Goal: Information Seeking & Learning: Understand process/instructions

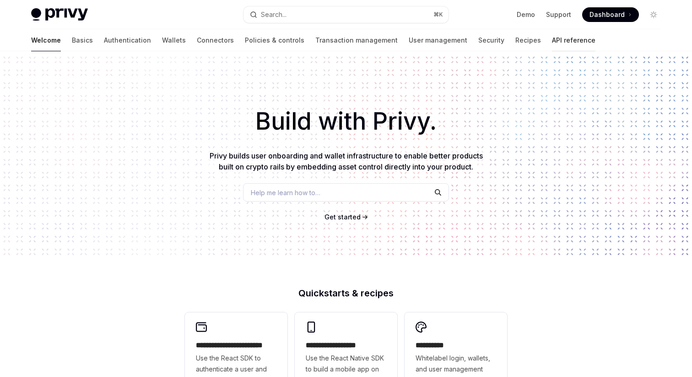
click at [552, 38] on link "API reference" at bounding box center [573, 40] width 43 height 22
type textarea "*"
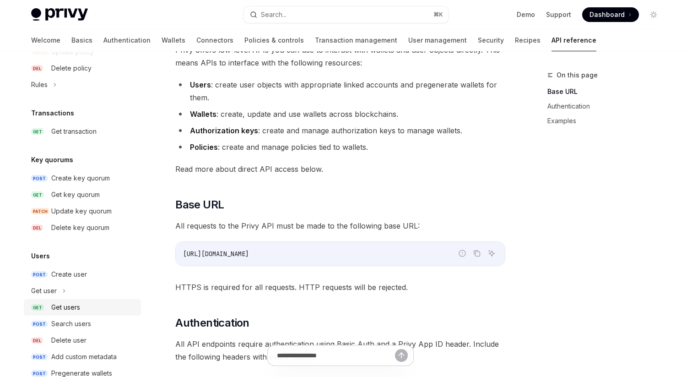
scroll to position [585, 0]
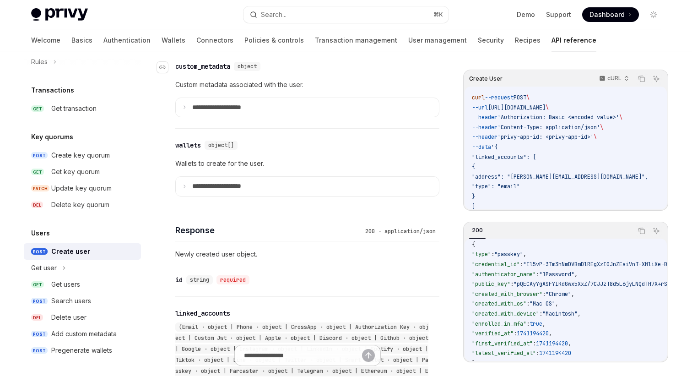
scroll to position [566, 0]
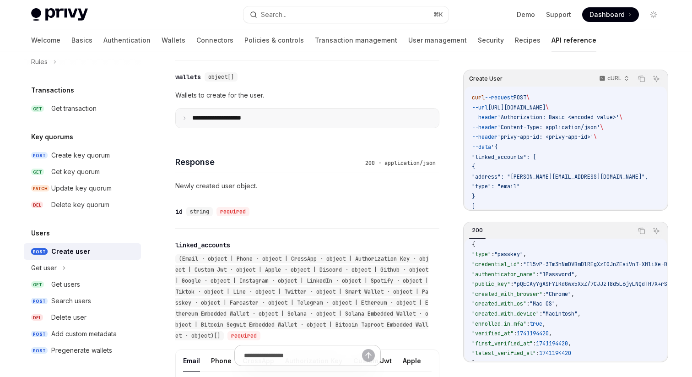
click at [260, 128] on summary "**********" at bounding box center [307, 117] width 263 height 19
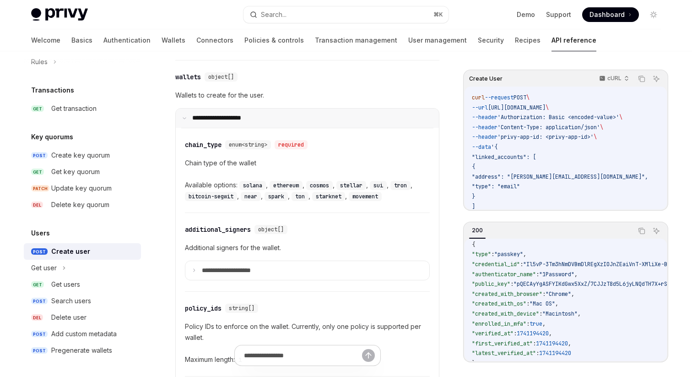
click at [244, 122] on p "**********" at bounding box center [222, 118] width 61 height 8
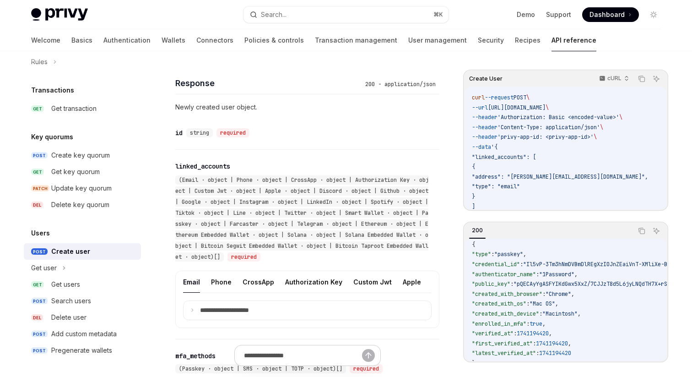
scroll to position [645, 0]
click at [519, 264] on span ""credential_id"" at bounding box center [496, 263] width 48 height 7
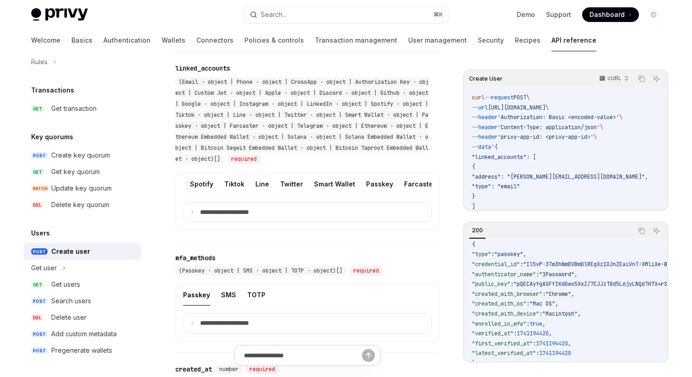
scroll to position [0, 444]
click at [349, 194] on button "Passkey" at bounding box center [362, 184] width 27 height 22
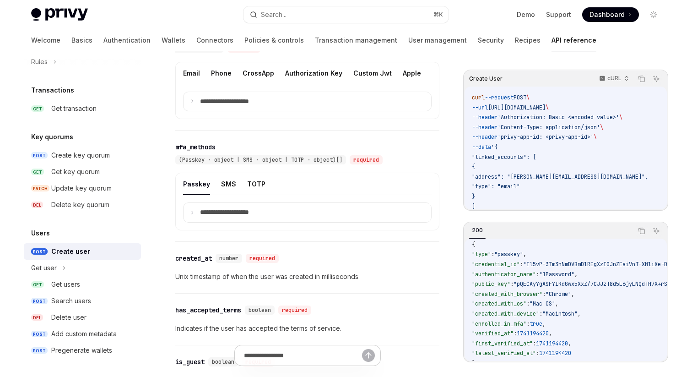
scroll to position [866, 0]
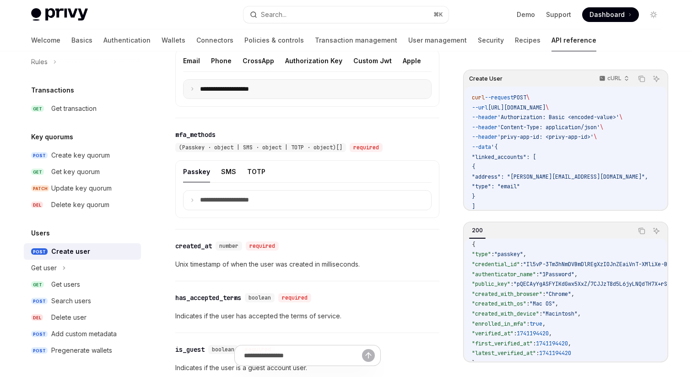
click at [251, 93] on p "**********" at bounding box center [232, 89] width 64 height 8
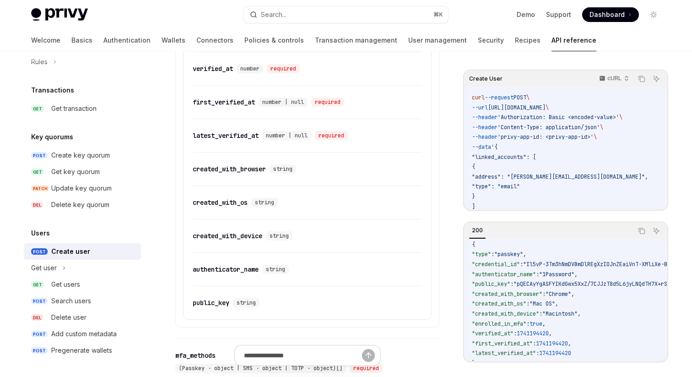
scroll to position [1034, 0]
click at [94, 286] on div "Get users" at bounding box center [93, 284] width 84 height 11
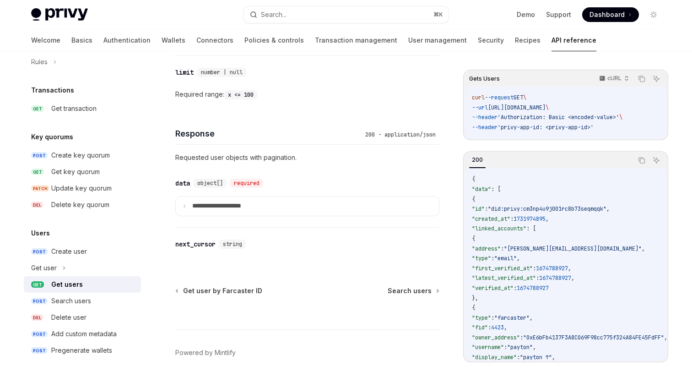
scroll to position [375, 0]
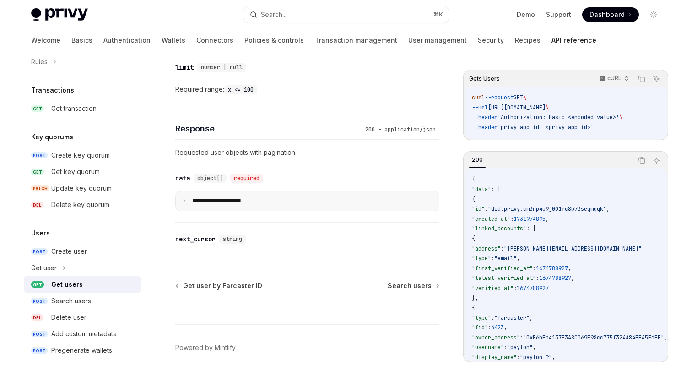
click at [263, 199] on summary "**********" at bounding box center [307, 200] width 263 height 19
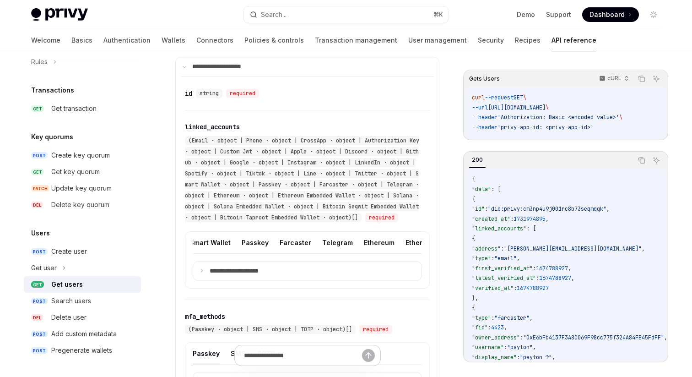
scroll to position [0, 556]
click at [247, 251] on button "Passkey" at bounding box center [260, 243] width 27 height 22
type textarea "*"
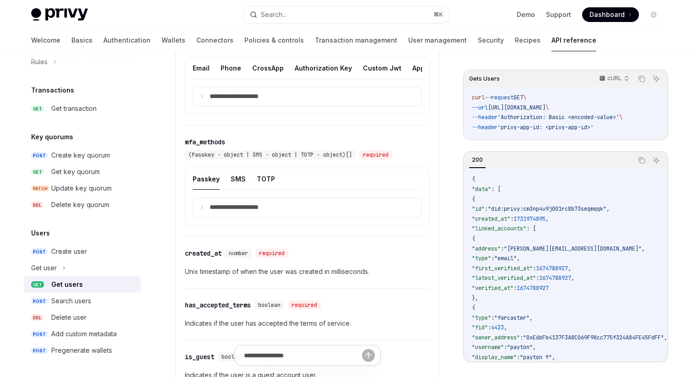
scroll to position [691, 0]
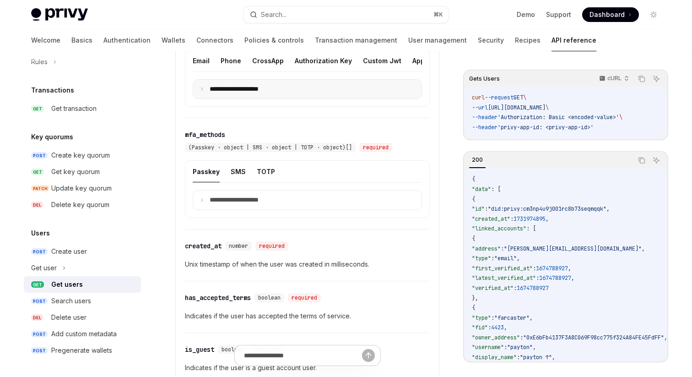
click at [230, 93] on p "**********" at bounding box center [242, 89] width 64 height 8
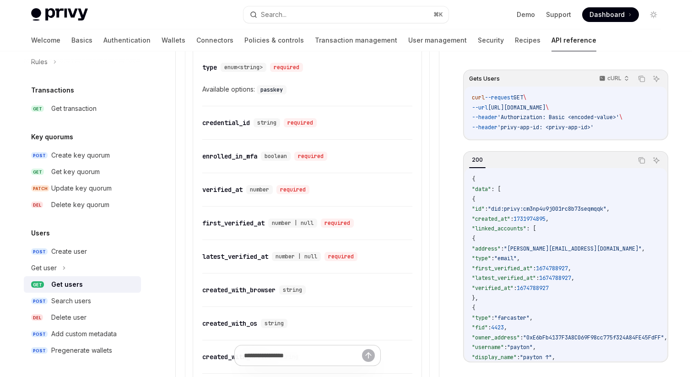
scroll to position [740, 0]
click at [236, 126] on div "credential_id" at bounding box center [226, 121] width 48 height 9
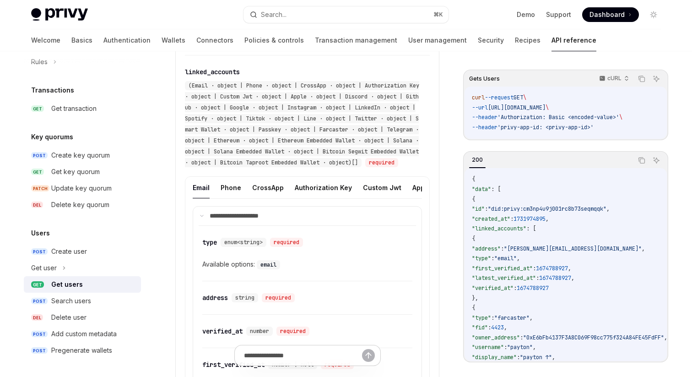
scroll to position [194, 0]
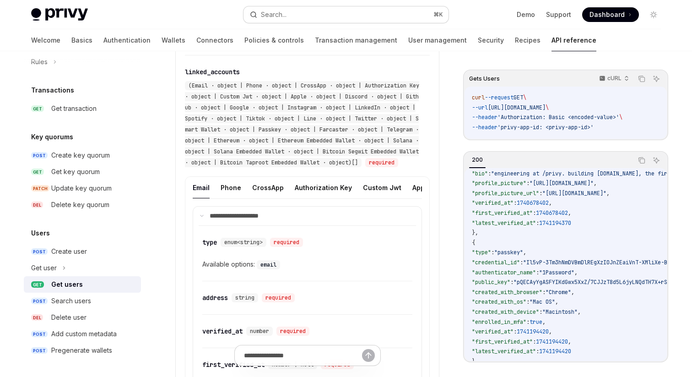
click at [291, 16] on button "Search... ⌘ K" at bounding box center [345, 14] width 205 height 16
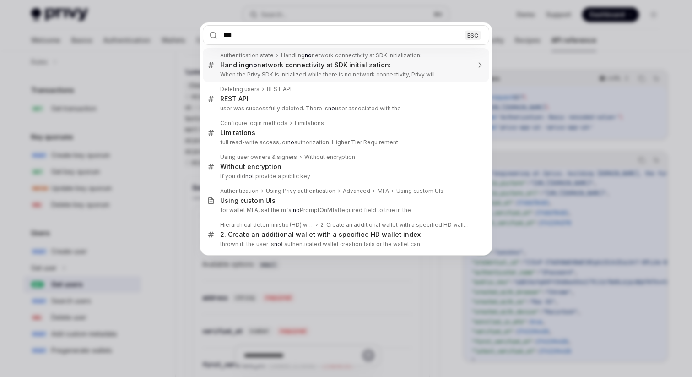
type input "****"
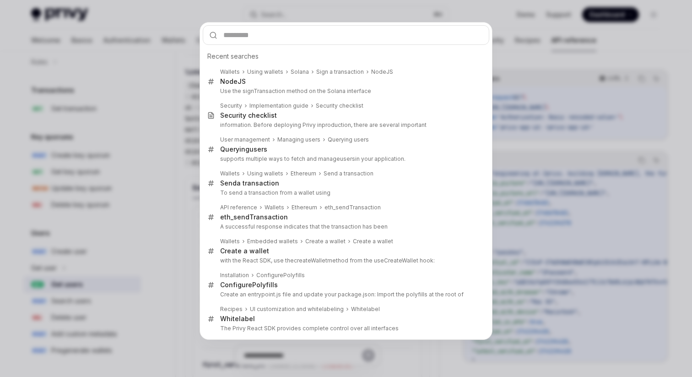
type textarea "*"
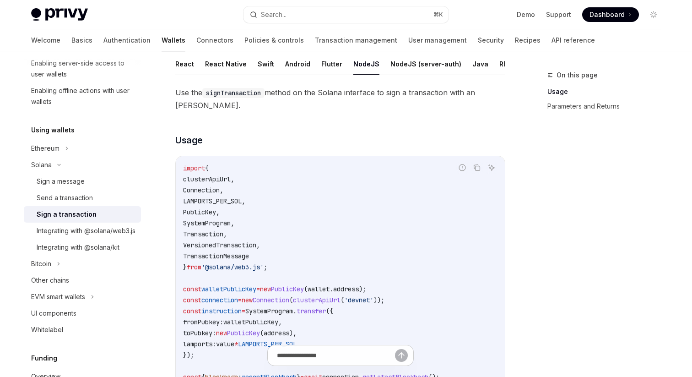
scroll to position [87, 0]
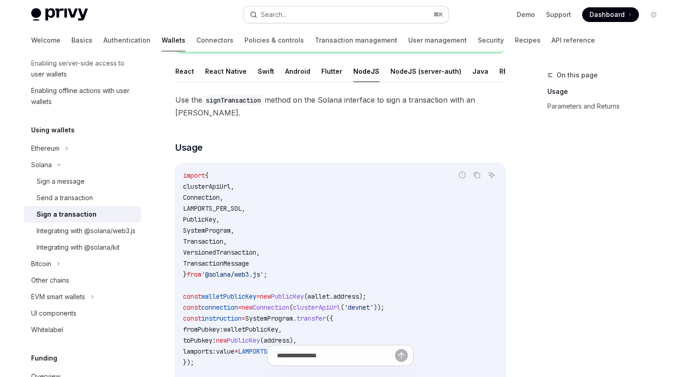
click at [285, 16] on div "Search..." at bounding box center [274, 14] width 26 height 11
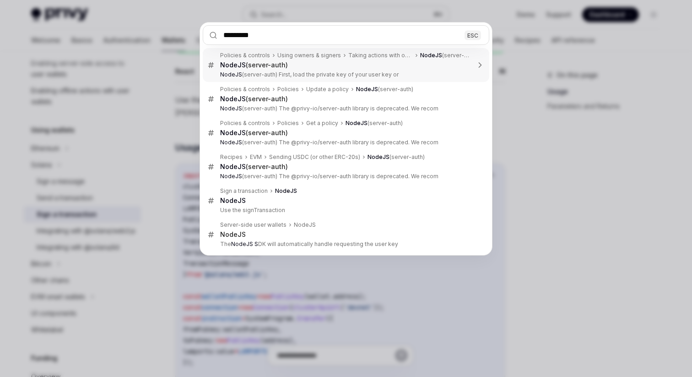
type input "**********"
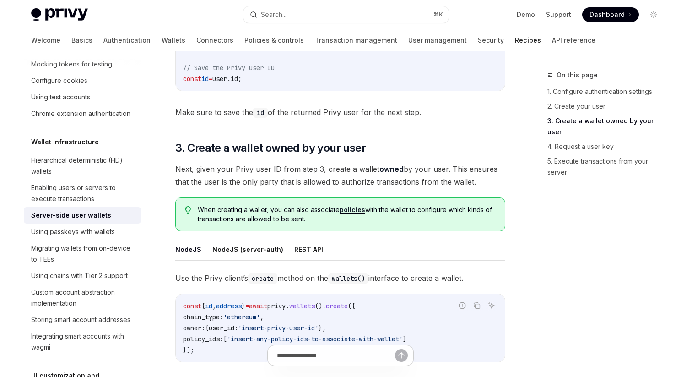
scroll to position [1157, 0]
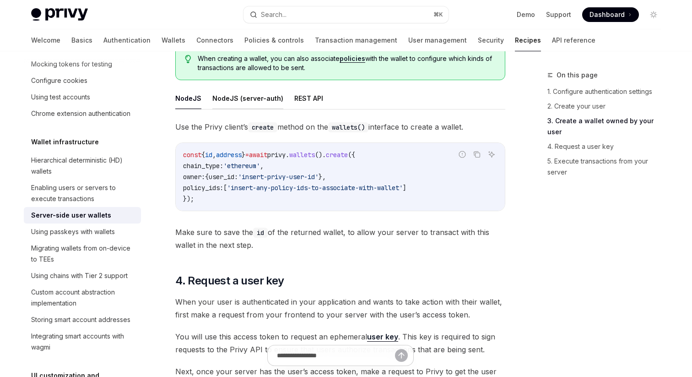
click at [258, 94] on button "NodeJS (server-auth)" at bounding box center [247, 98] width 71 height 22
click at [176, 99] on button "NodeJS" at bounding box center [188, 98] width 26 height 22
click at [235, 104] on button "NodeJS (server-auth)" at bounding box center [247, 98] width 71 height 22
click at [185, 102] on button "NodeJS" at bounding box center [188, 98] width 26 height 22
click at [239, 103] on button "NodeJS (server-auth)" at bounding box center [247, 98] width 71 height 22
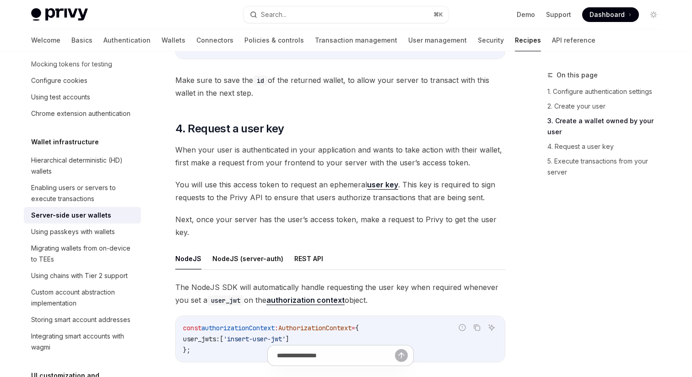
scroll to position [1384, 0]
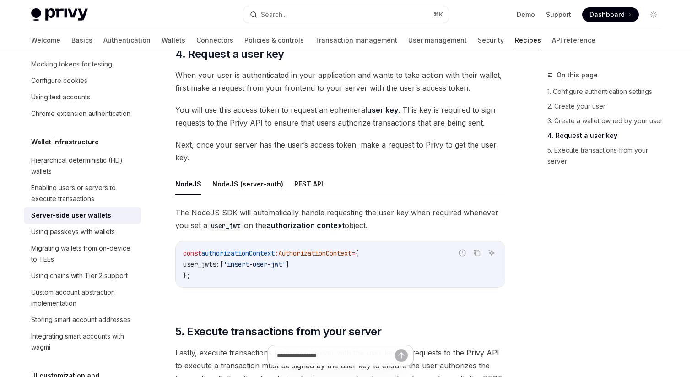
click at [267, 181] on button "NodeJS (server-auth)" at bounding box center [247, 184] width 71 height 22
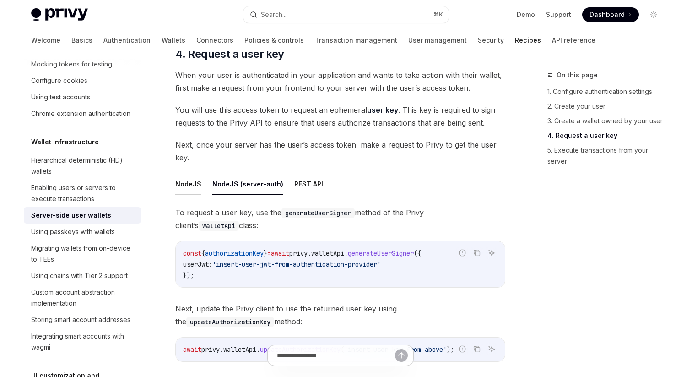
click at [183, 178] on button "NodeJS" at bounding box center [188, 184] width 26 height 22
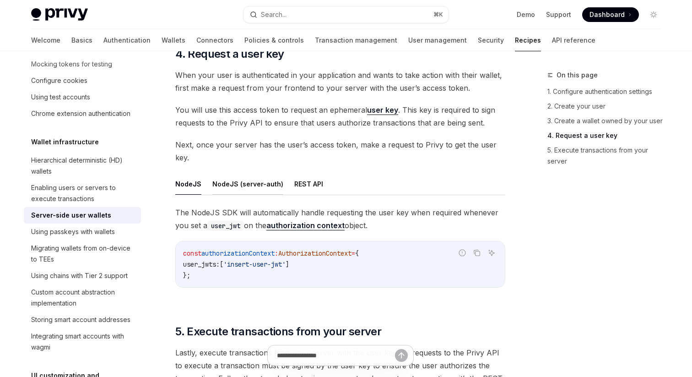
click at [249, 185] on button "NodeJS (server-auth)" at bounding box center [247, 184] width 71 height 22
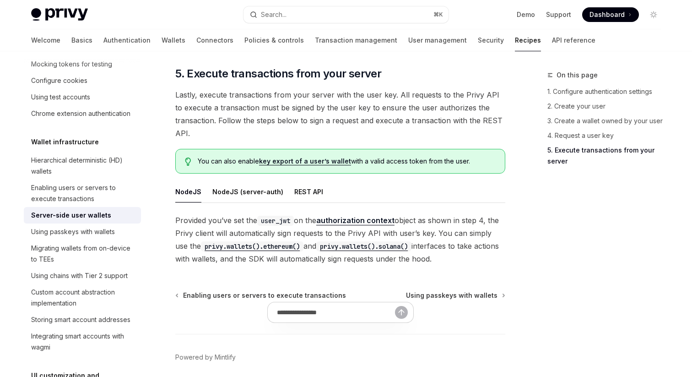
scroll to position [1752, 0]
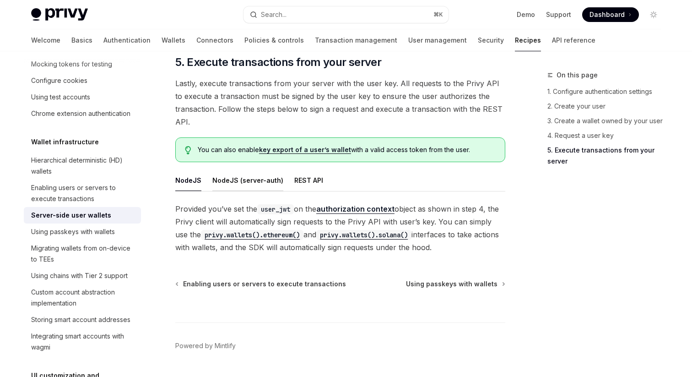
click at [239, 169] on button "NodeJS (server-auth)" at bounding box center [247, 180] width 71 height 22
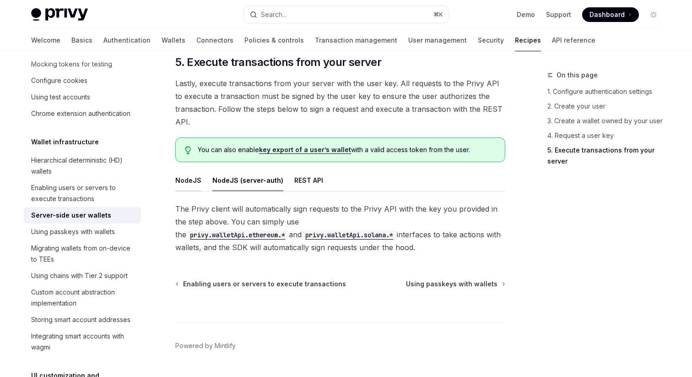
click at [178, 171] on button "NodeJS" at bounding box center [188, 180] width 26 height 22
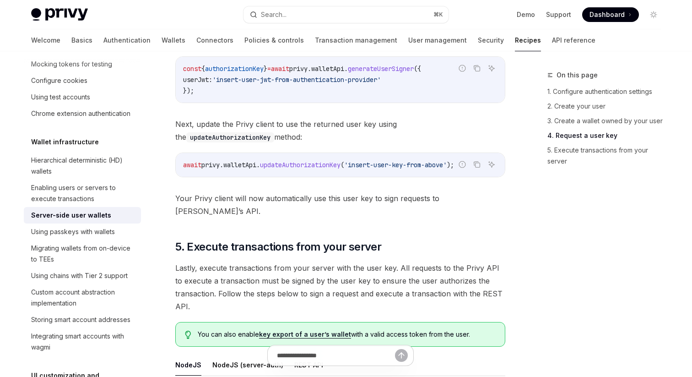
scroll to position [1454, 0]
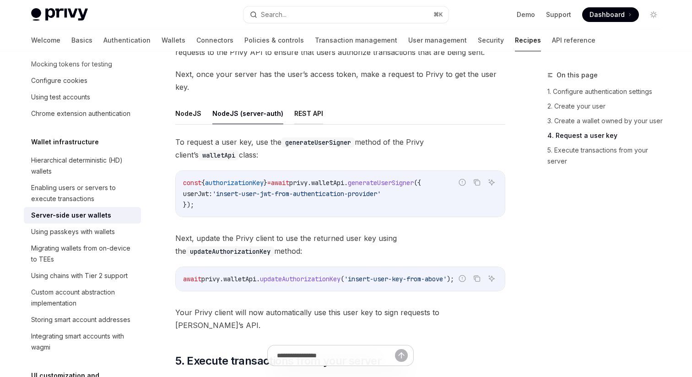
click at [301, 111] on button "REST API" at bounding box center [308, 113] width 29 height 22
type textarea "*"
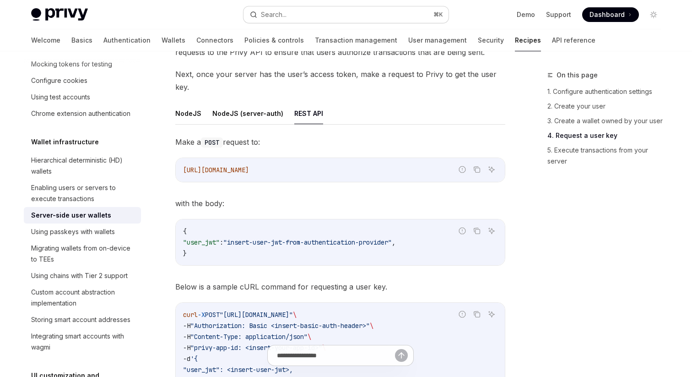
click at [274, 22] on button "Search... ⌘ K" at bounding box center [345, 14] width 205 height 16
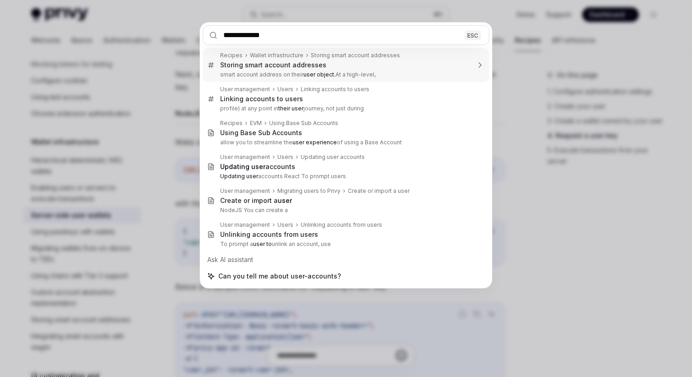
type input "**********"
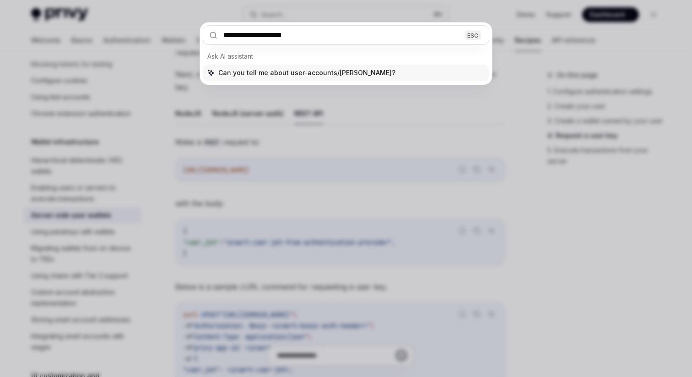
type input "**********"
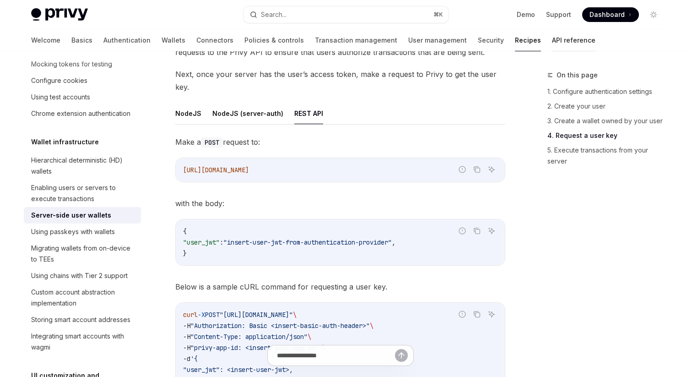
click at [552, 36] on link "API reference" at bounding box center [573, 40] width 43 height 22
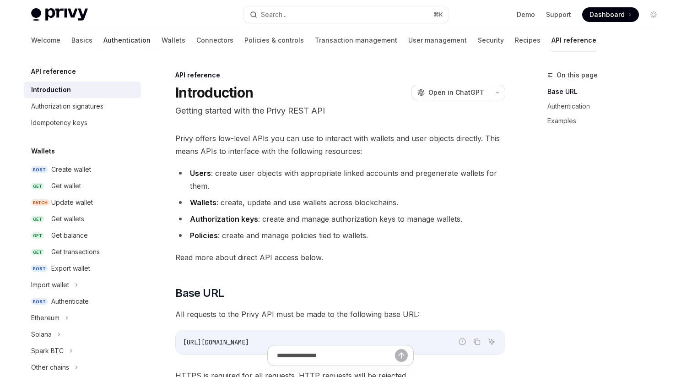
click at [103, 38] on link "Authentication" at bounding box center [126, 40] width 47 height 22
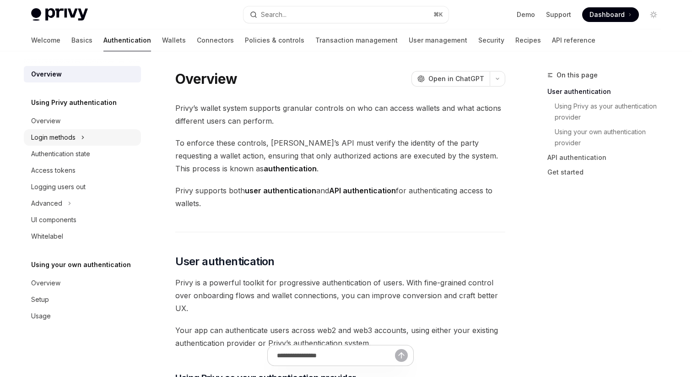
click at [78, 135] on div "Login methods" at bounding box center [82, 137] width 117 height 16
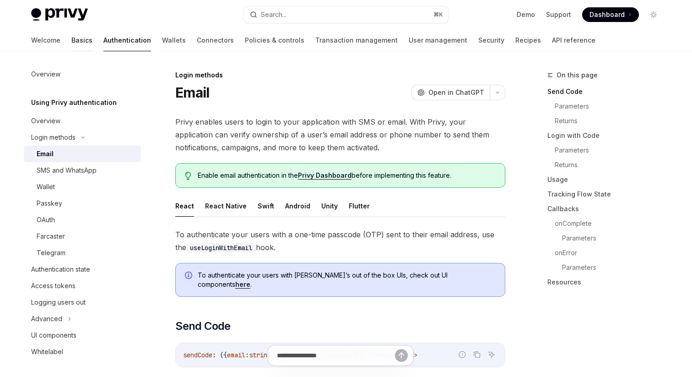
click at [71, 42] on link "Basics" at bounding box center [81, 40] width 21 height 22
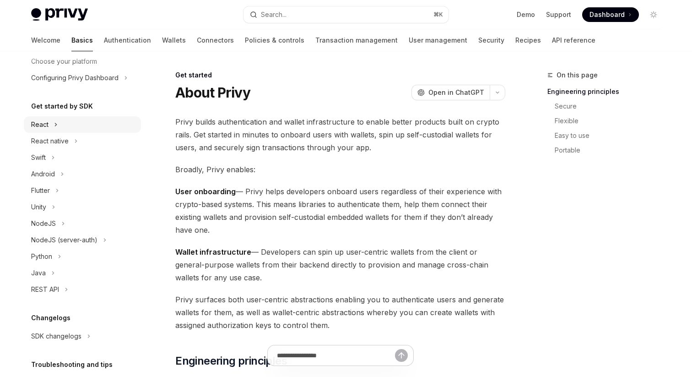
scroll to position [62, 0]
click at [162, 38] on link "Wallets" at bounding box center [174, 40] width 24 height 22
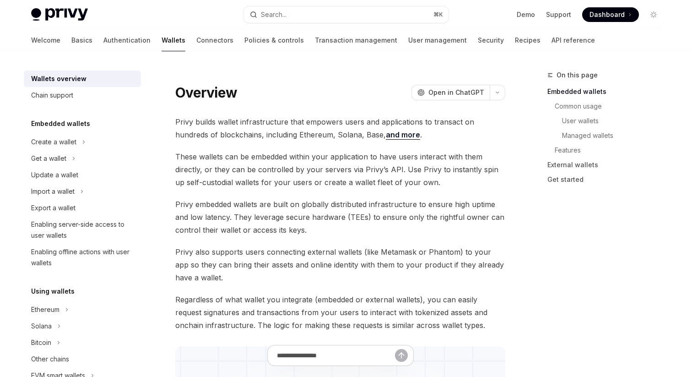
click at [408, 39] on link "User management" at bounding box center [437, 40] width 59 height 22
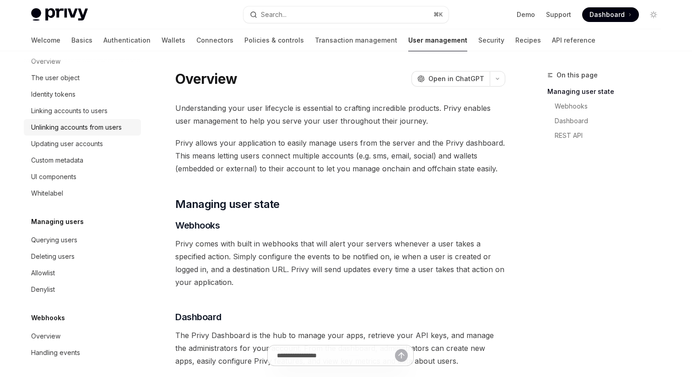
scroll to position [140, 0]
click at [244, 38] on link "Policies & controls" at bounding box center [273, 40] width 59 height 22
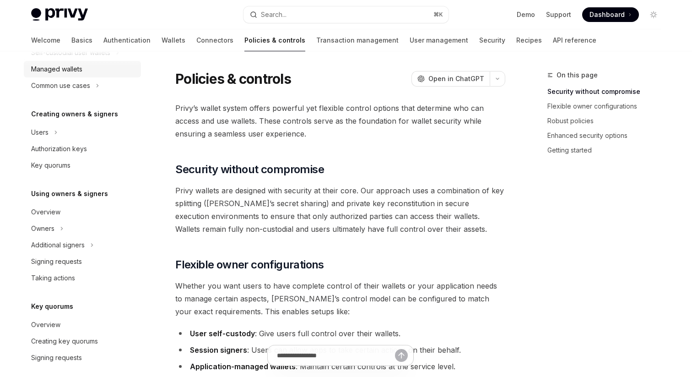
scroll to position [150, 0]
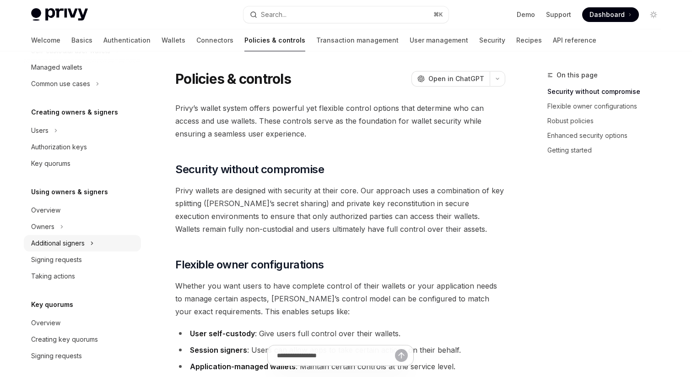
click at [72, 238] on div "Additional signers" at bounding box center [58, 242] width 54 height 11
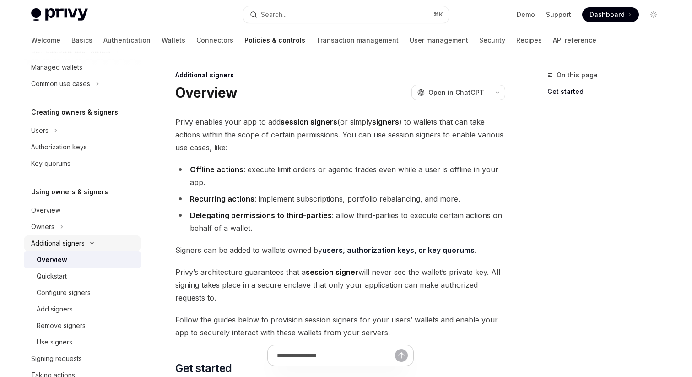
click at [74, 242] on div "Additional signers" at bounding box center [58, 242] width 54 height 11
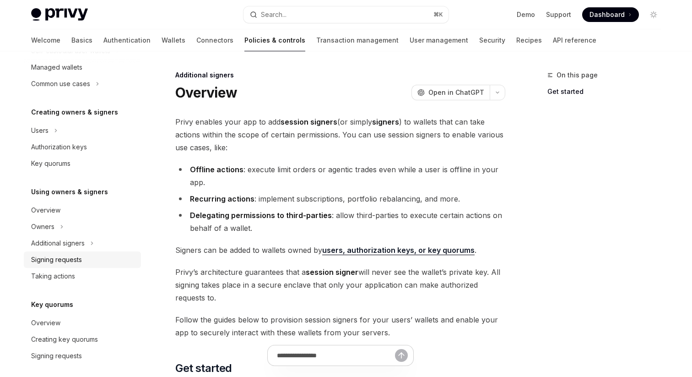
click at [74, 256] on div "Signing requests" at bounding box center [56, 259] width 51 height 11
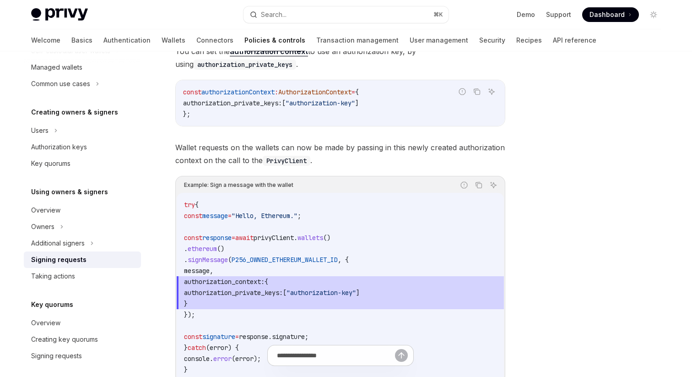
scroll to position [338, 0]
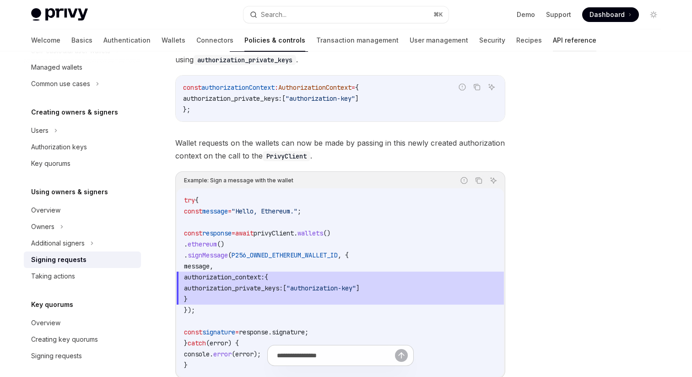
click at [553, 34] on link "API reference" at bounding box center [574, 40] width 43 height 22
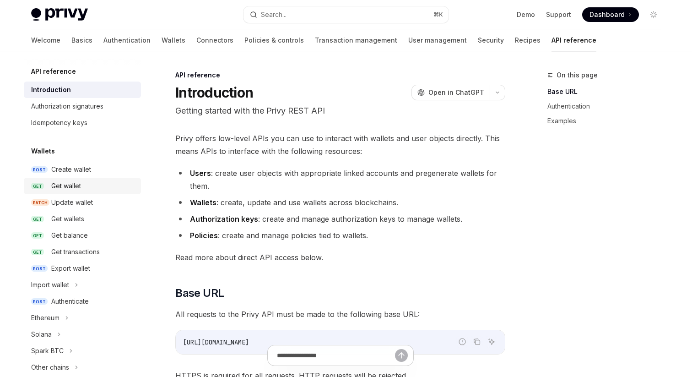
click at [81, 180] on div "Get wallet" at bounding box center [66, 185] width 30 height 11
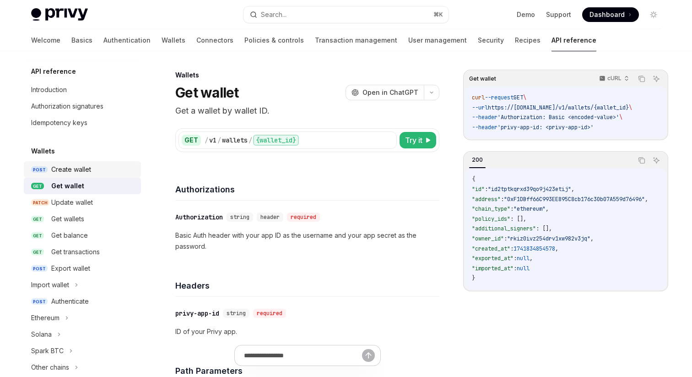
click at [81, 168] on div "Create wallet" at bounding box center [71, 169] width 40 height 11
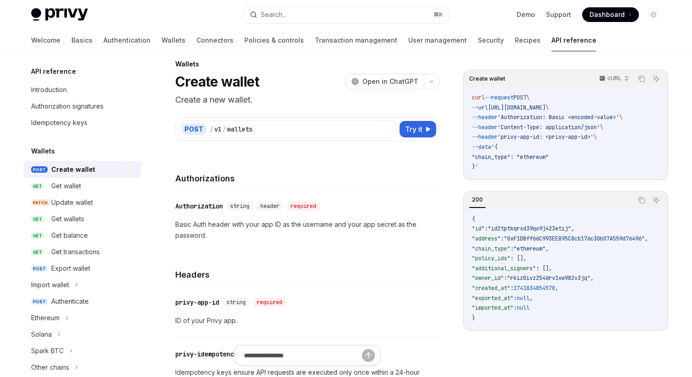
scroll to position [20, 0]
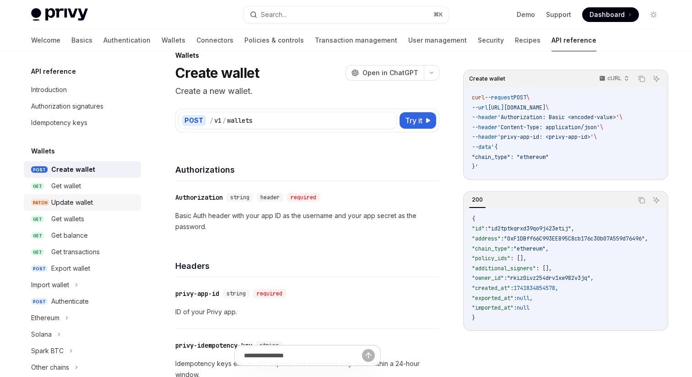
click at [76, 199] on div "Update wallet" at bounding box center [72, 202] width 42 height 11
type textarea "*"
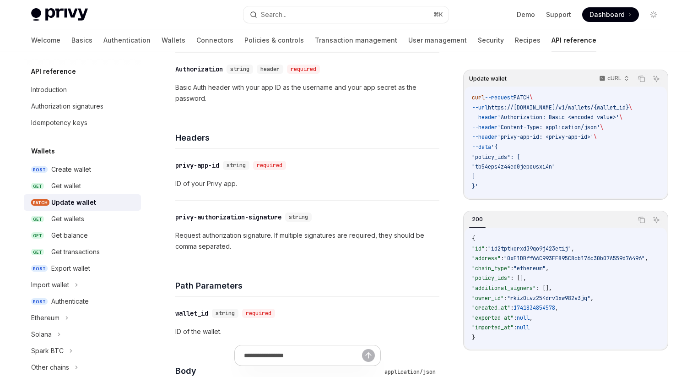
scroll to position [149, 0]
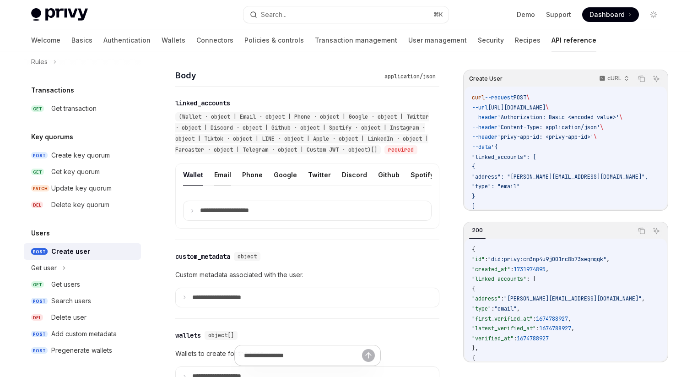
click at [221, 185] on button "Email" at bounding box center [222, 175] width 17 height 22
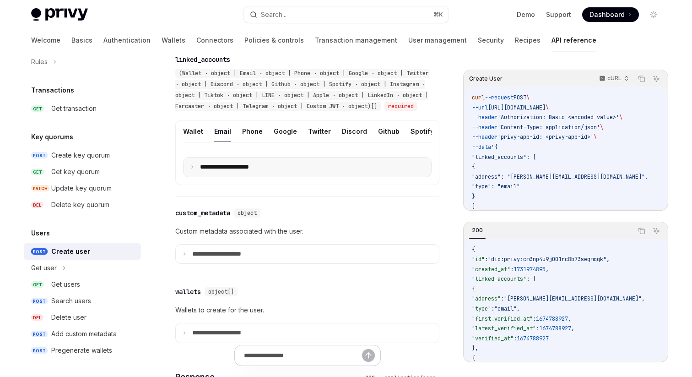
scroll to position [422, 0]
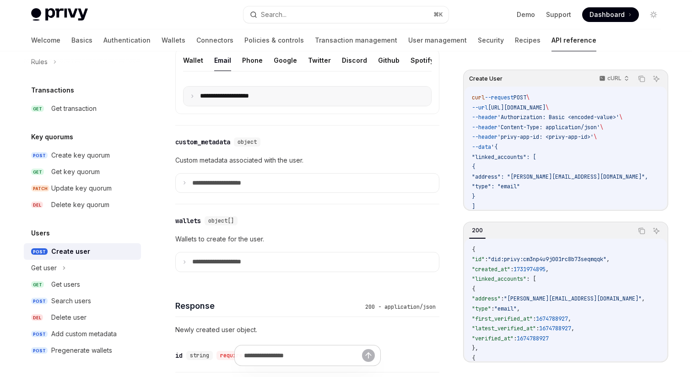
click at [234, 100] on p "**********" at bounding box center [232, 96] width 64 height 8
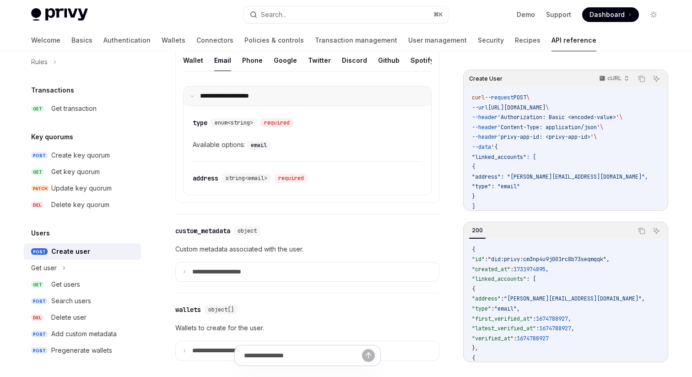
click at [234, 100] on p "**********" at bounding box center [230, 96] width 61 height 8
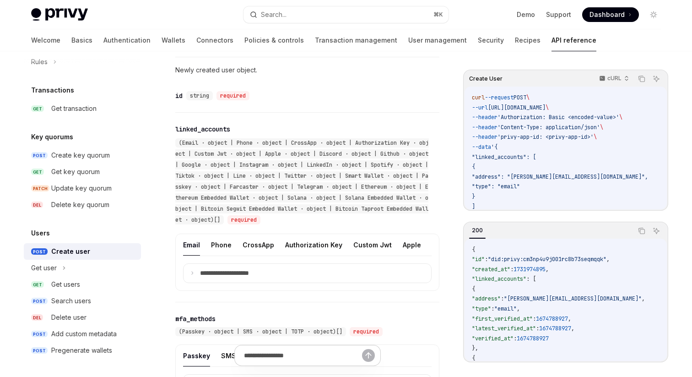
scroll to position [904, 0]
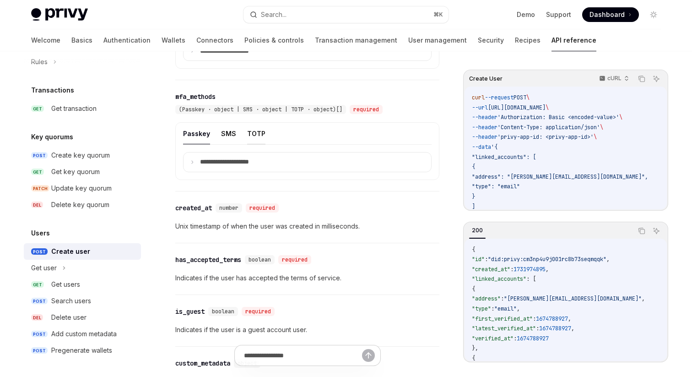
click at [260, 144] on button "TOTP" at bounding box center [256, 134] width 18 height 22
click at [213, 165] on summary "**********" at bounding box center [307, 161] width 248 height 19
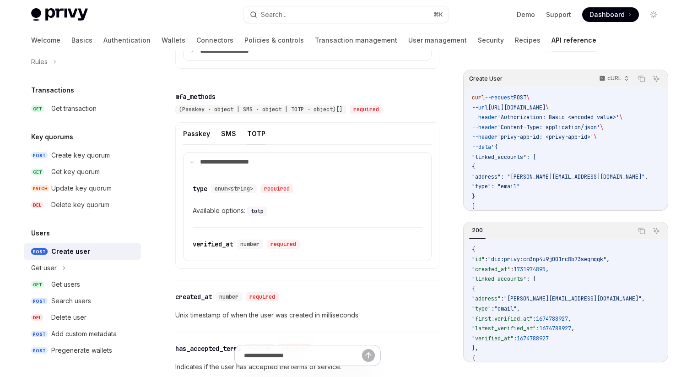
click at [193, 143] on button "Passkey" at bounding box center [196, 134] width 27 height 22
click at [258, 144] on button "TOTP" at bounding box center [256, 134] width 18 height 22
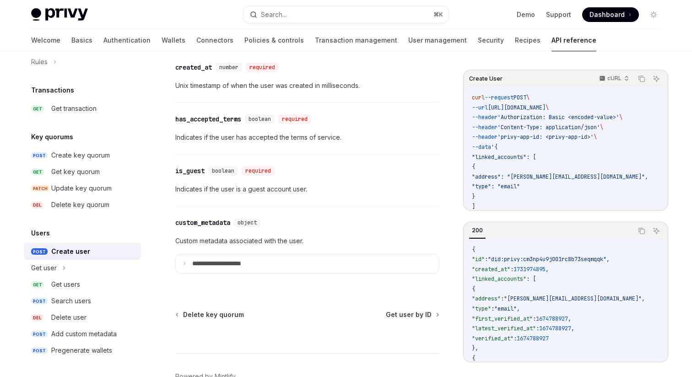
scroll to position [1136, 0]
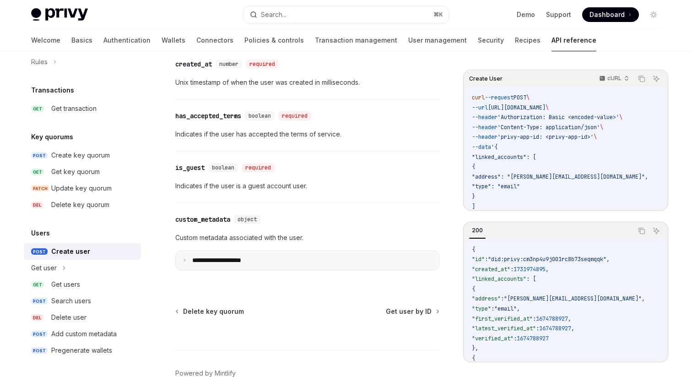
click at [239, 270] on summary "**********" at bounding box center [307, 260] width 263 height 19
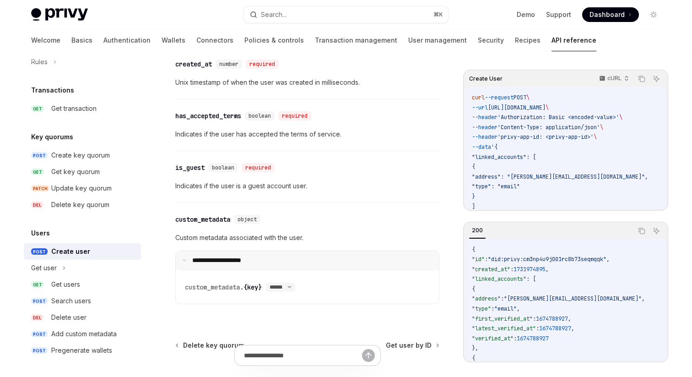
click at [256, 270] on summary "**********" at bounding box center [307, 260] width 263 height 19
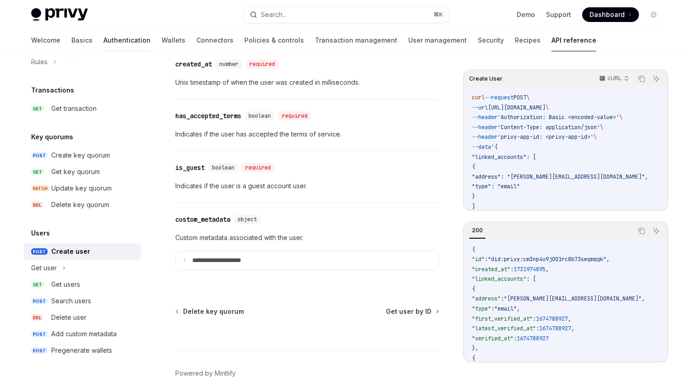
click at [103, 31] on link "Authentication" at bounding box center [126, 40] width 47 height 22
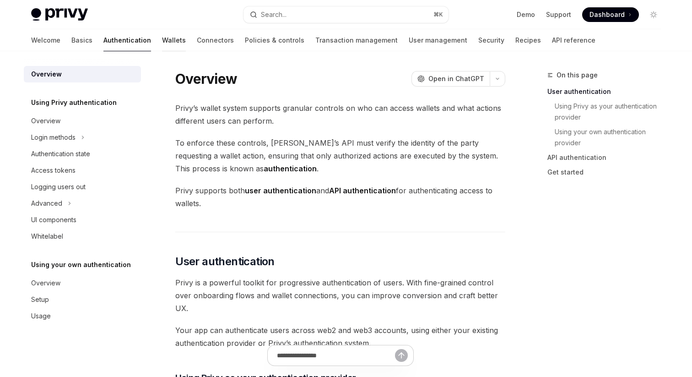
click at [162, 35] on link "Wallets" at bounding box center [174, 40] width 24 height 22
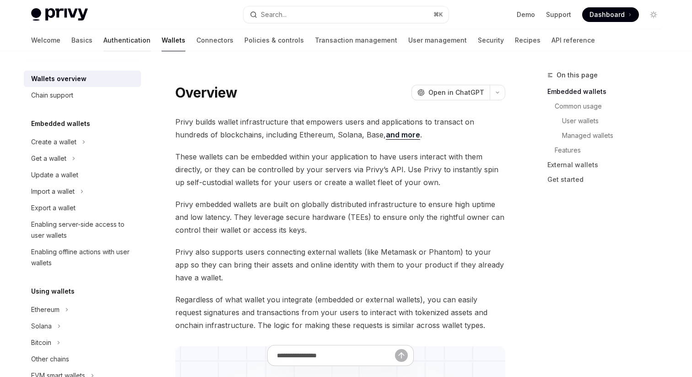
click at [103, 39] on link "Authentication" at bounding box center [126, 40] width 47 height 22
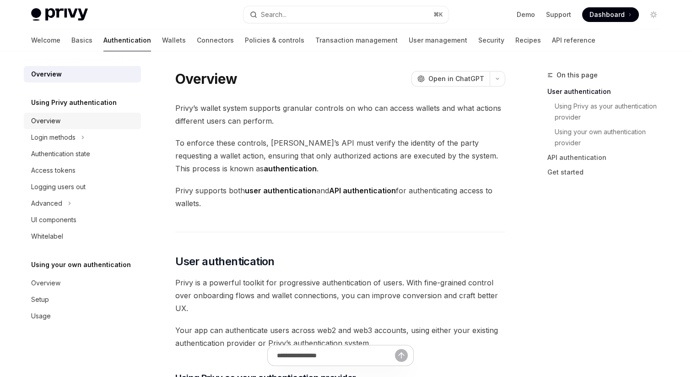
click at [77, 125] on div "Overview" at bounding box center [83, 120] width 104 height 11
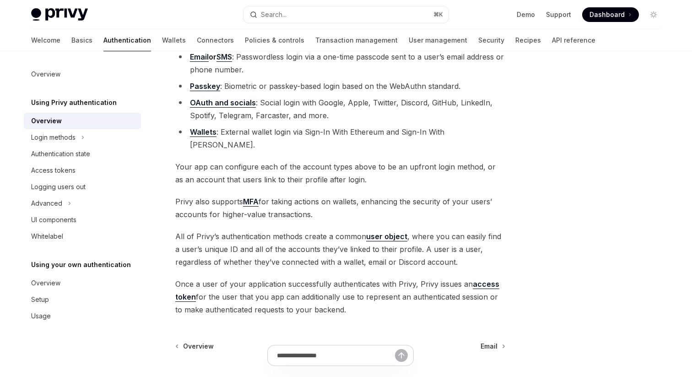
scroll to position [114, 0]
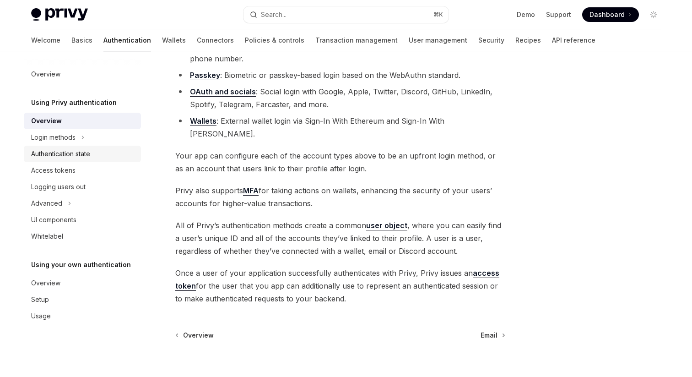
click at [74, 145] on link "Authentication state" at bounding box center [82, 153] width 117 height 16
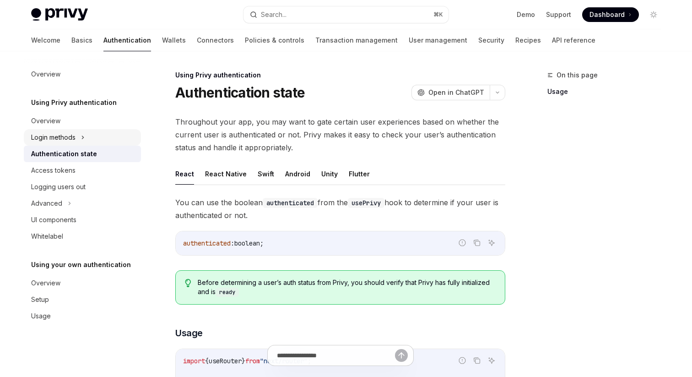
click at [88, 138] on div "Login methods" at bounding box center [82, 137] width 117 height 16
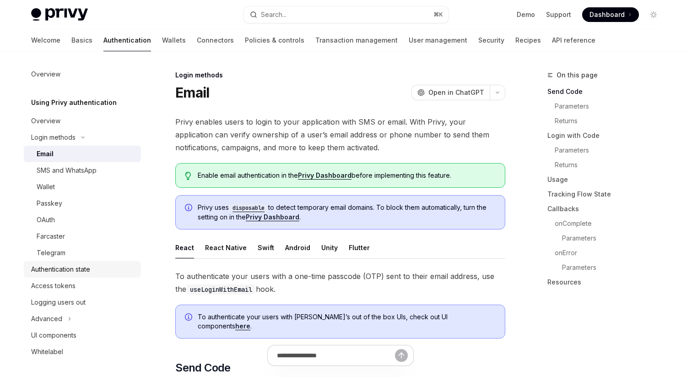
click at [78, 275] on link "Authentication state" at bounding box center [82, 269] width 117 height 16
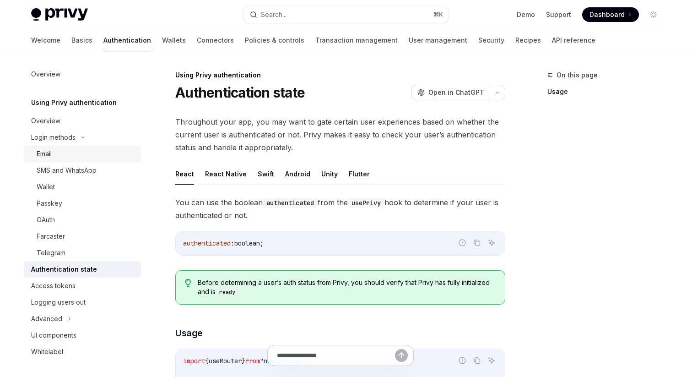
click at [62, 150] on div "Email" at bounding box center [86, 153] width 99 height 11
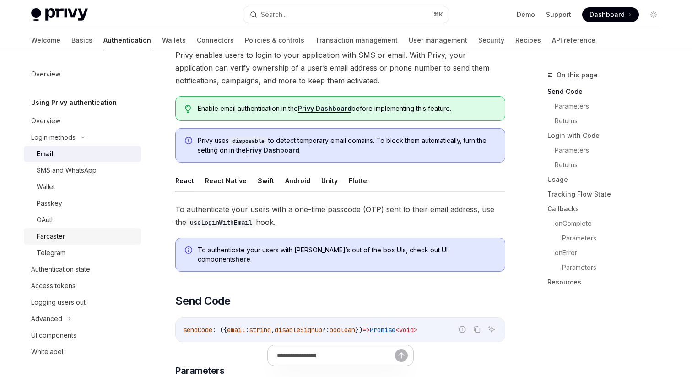
scroll to position [81, 0]
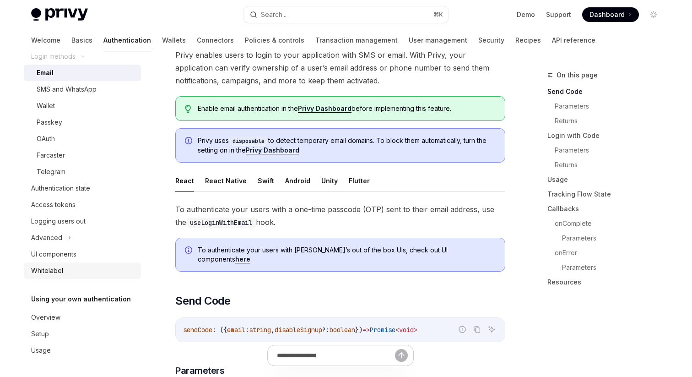
click at [59, 268] on div "Whitelabel" at bounding box center [47, 270] width 32 height 11
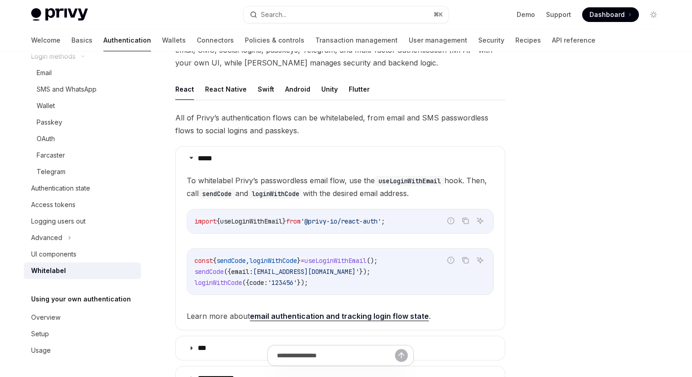
scroll to position [132, 0]
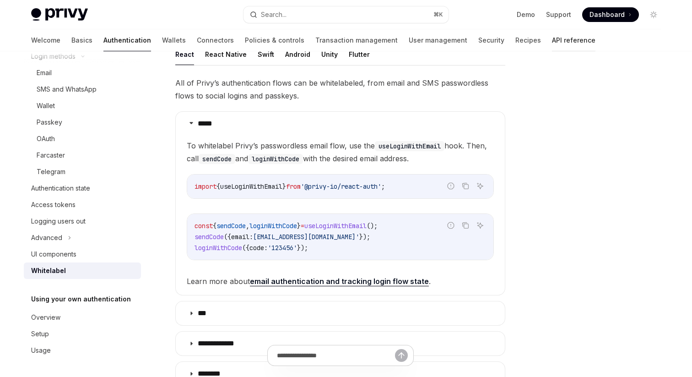
click at [552, 31] on link "API reference" at bounding box center [573, 40] width 43 height 22
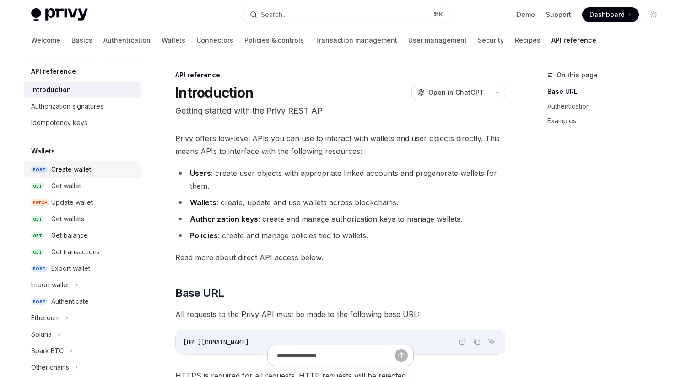
scroll to position [585, 0]
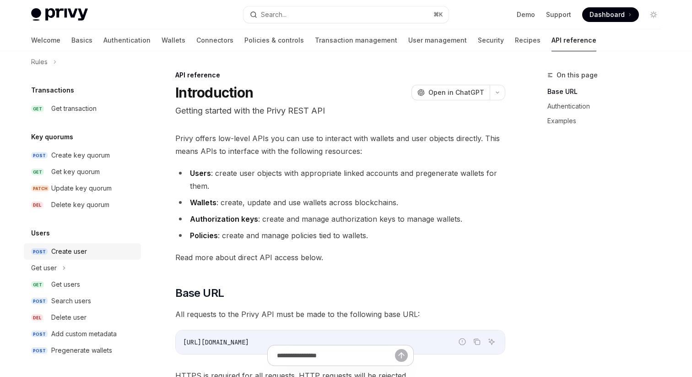
click at [78, 254] on div "Create user" at bounding box center [69, 251] width 36 height 11
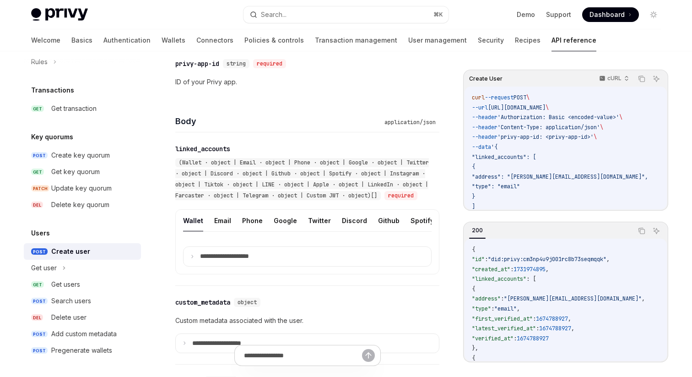
click at [267, 257] on details "**********" at bounding box center [307, 256] width 248 height 20
click at [264, 266] on summary "**********" at bounding box center [307, 256] width 248 height 19
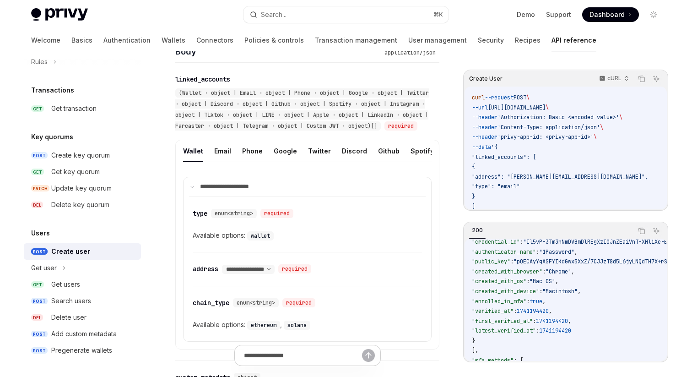
scroll to position [352, 0]
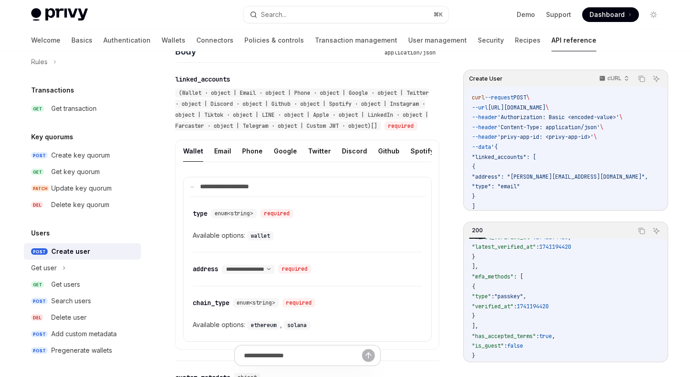
drag, startPoint x: 565, startPoint y: 108, endPoint x: 593, endPoint y: 108, distance: 28.4
click at [549, 108] on span "--url https://api.privy.io/v1/users \" at bounding box center [510, 107] width 77 height 7
copy span "/v1/users"
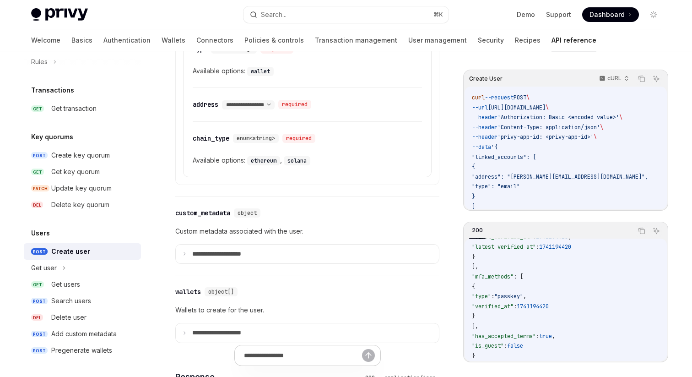
scroll to position [581, 0]
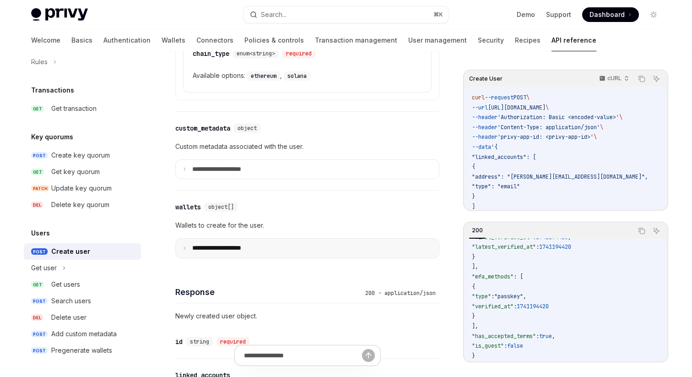
click at [242, 249] on summary "**********" at bounding box center [307, 247] width 263 height 19
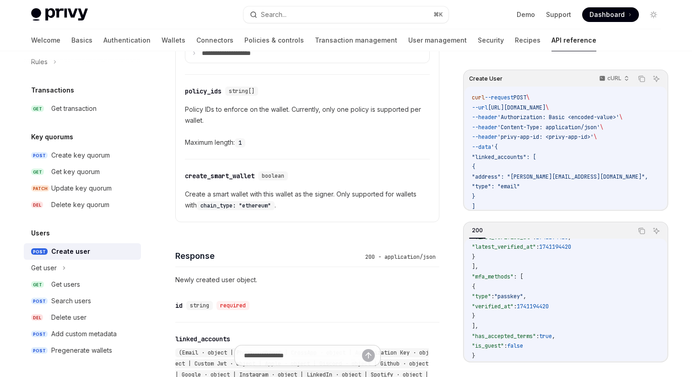
scroll to position [594, 0]
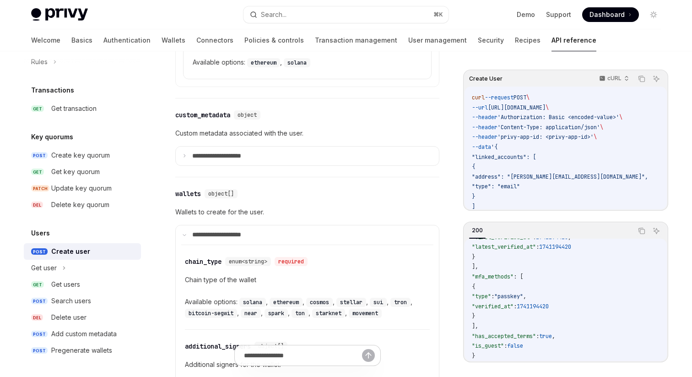
click at [226, 232] on div "**********" at bounding box center [307, 380] width 264 height 349
click at [227, 239] on p "**********" at bounding box center [222, 235] width 61 height 8
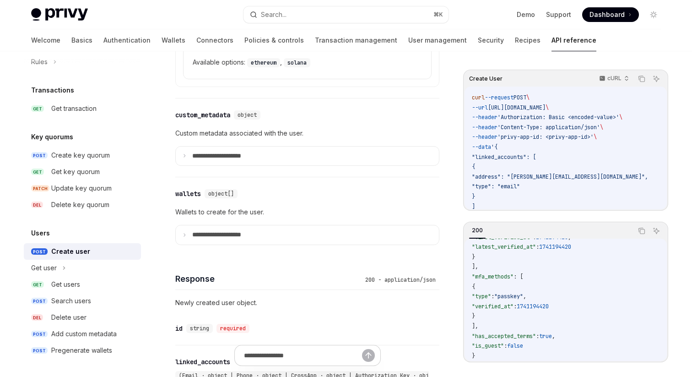
click at [168, 241] on div "Users Create user OpenAI Open in ChatGPT Create a new user with linked accounts…" at bounding box center [221, 251] width 439 height 1551
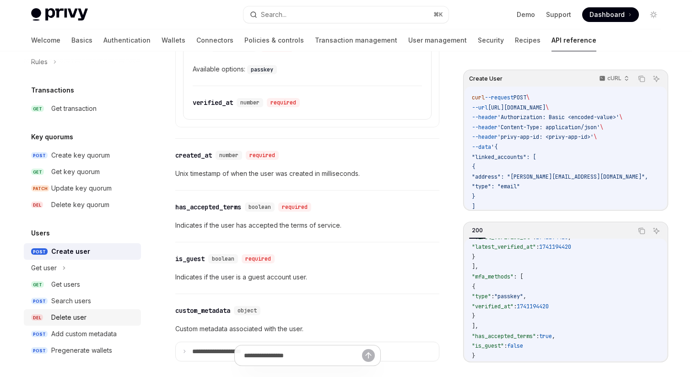
scroll to position [1052, 0]
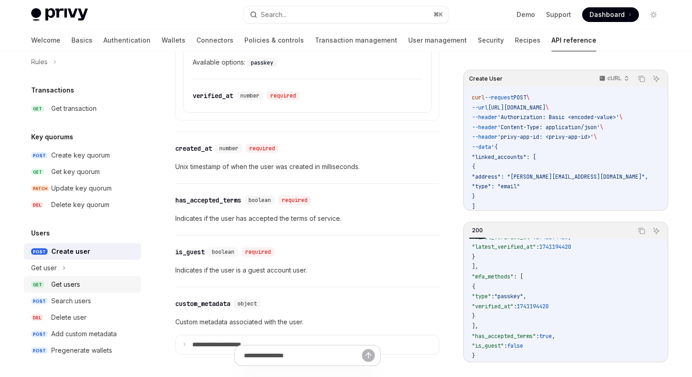
click at [80, 291] on link "GET Get users" at bounding box center [82, 284] width 117 height 16
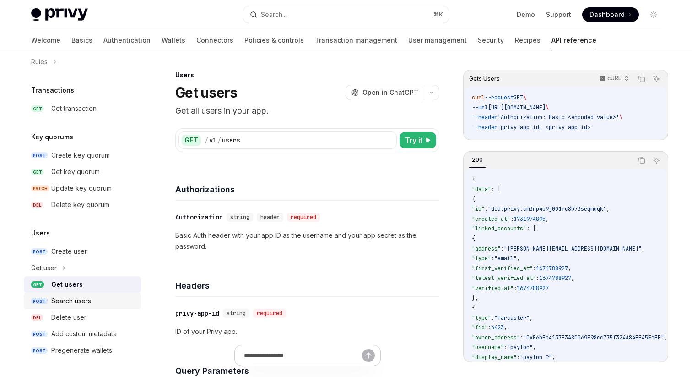
click at [81, 303] on div "Search users" at bounding box center [71, 300] width 40 height 11
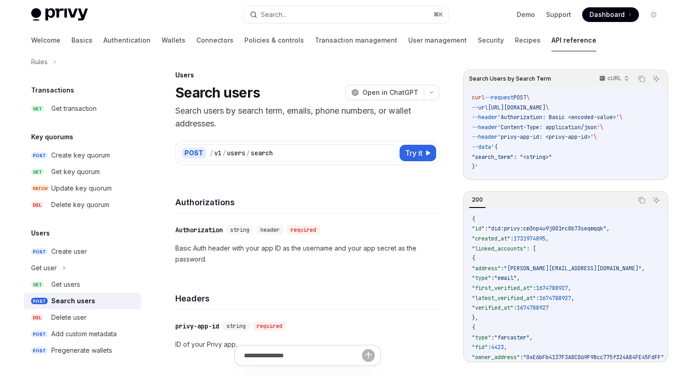
click at [81, 301] on div "Search users" at bounding box center [73, 300] width 44 height 11
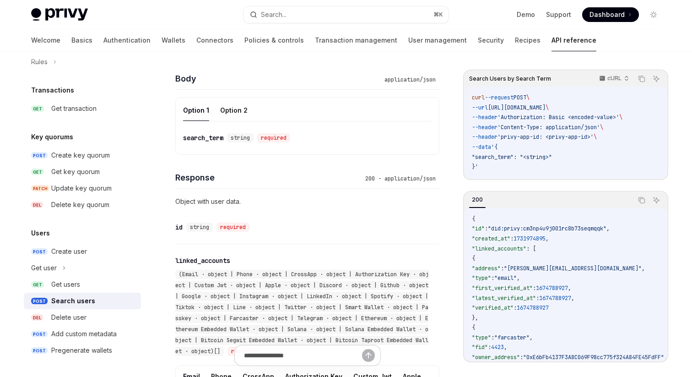
scroll to position [326, 0]
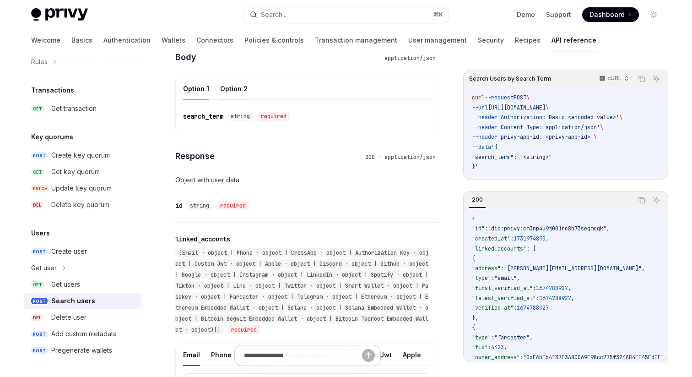
click at [230, 93] on button "Option 2" at bounding box center [233, 89] width 27 height 22
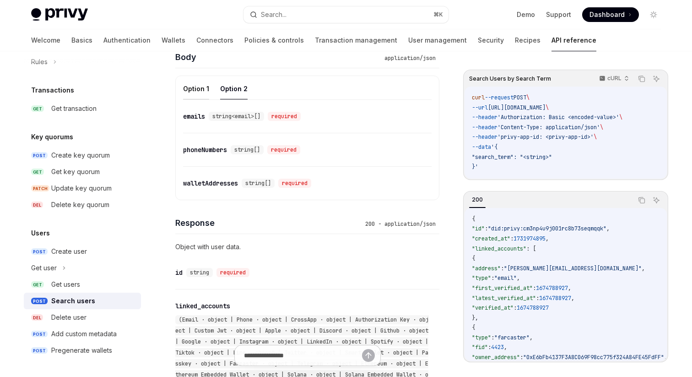
click at [193, 88] on button "Option 1" at bounding box center [196, 89] width 26 height 22
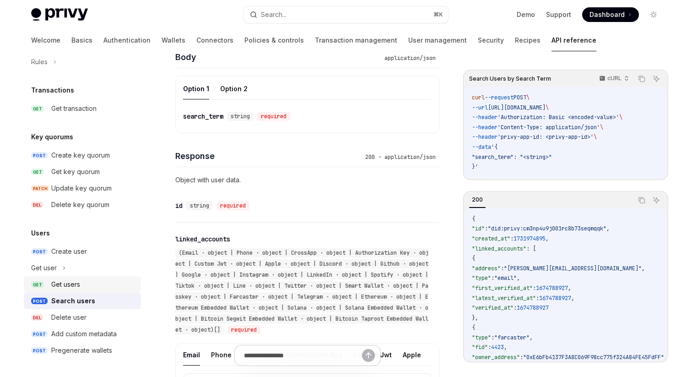
click at [71, 285] on div "Get users" at bounding box center [65, 284] width 29 height 11
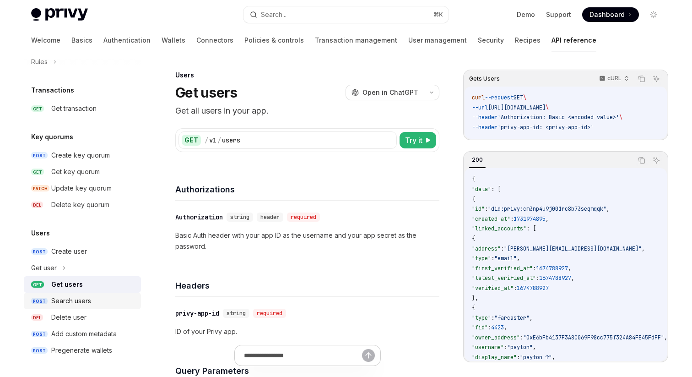
click at [71, 295] on div "Search users" at bounding box center [71, 300] width 40 height 11
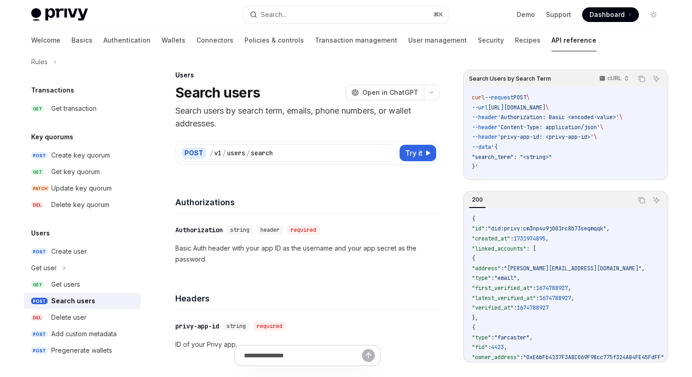
type textarea "*"
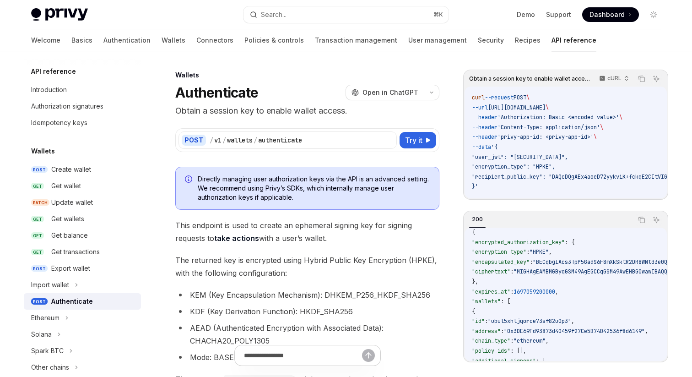
scroll to position [5, 0]
click at [523, 243] on span ""encrypted_authorization_key"" at bounding box center [518, 242] width 93 height 7
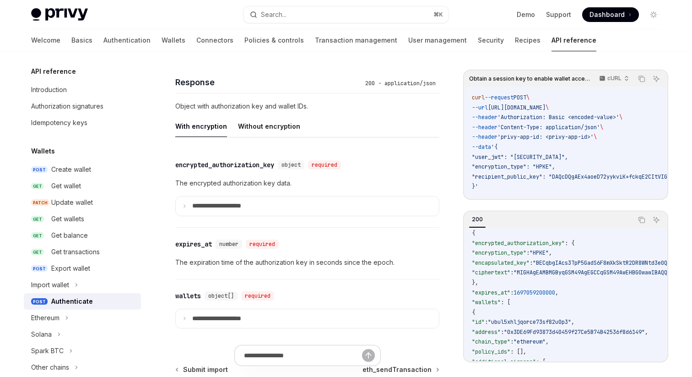
scroll to position [742, 0]
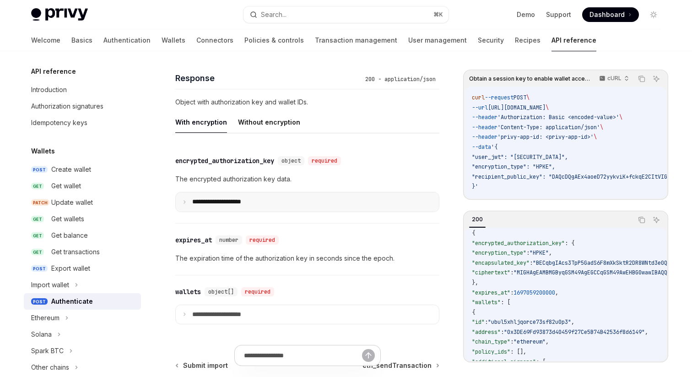
click at [207, 205] on p "**********" at bounding box center [224, 202] width 64 height 8
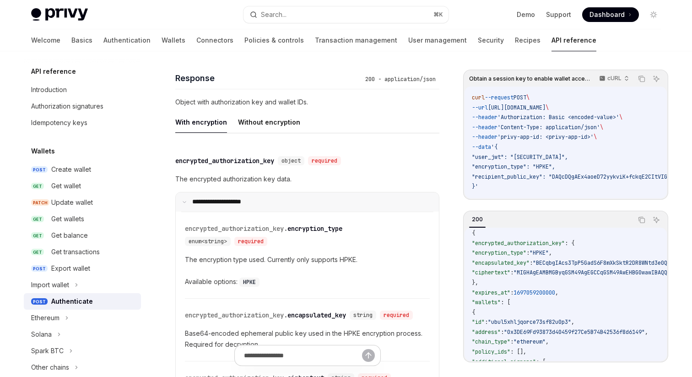
click at [224, 204] on p "**********" at bounding box center [222, 202] width 61 height 8
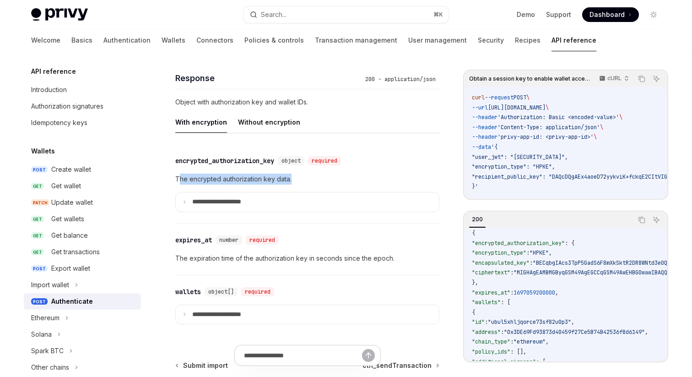
drag, startPoint x: 306, startPoint y: 178, endPoint x: 179, endPoint y: 179, distance: 126.3
click at [179, 179] on p "The encrypted authorization key data." at bounding box center [307, 178] width 264 height 11
click at [232, 179] on p "The encrypted authorization key data." at bounding box center [307, 178] width 264 height 11
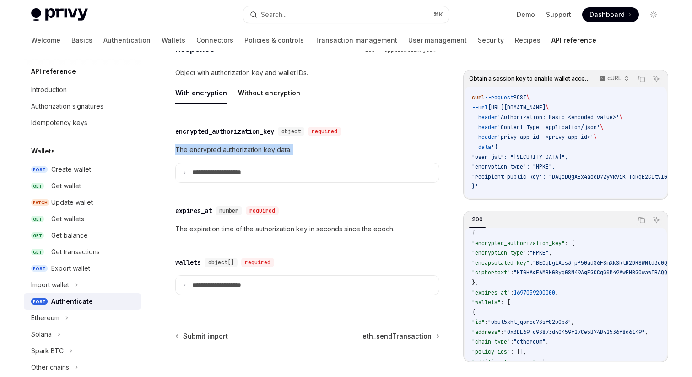
scroll to position [776, 0]
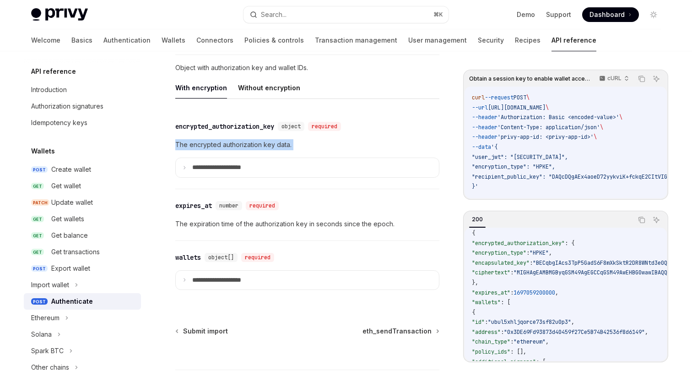
click at [230, 149] on p "The encrypted authorization key data." at bounding box center [307, 144] width 264 height 11
click at [216, 129] on div "encrypted_authorization_key" at bounding box center [224, 126] width 99 height 9
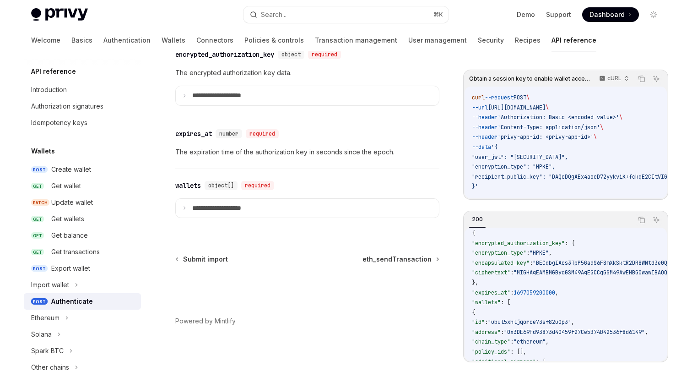
scroll to position [806, 0]
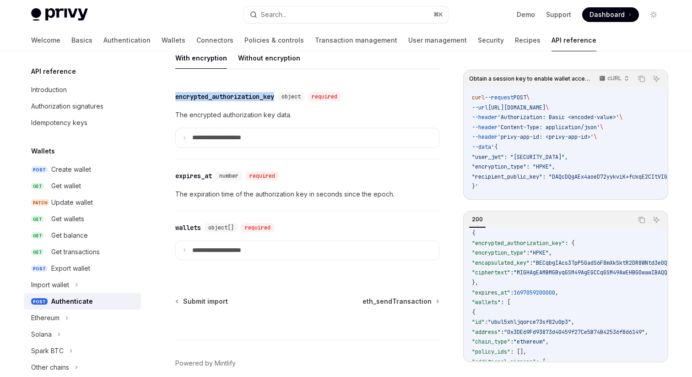
drag, startPoint x: 162, startPoint y: 101, endPoint x: 279, endPoint y: 97, distance: 116.7
drag, startPoint x: 280, startPoint y: 97, endPoint x: 174, endPoint y: 95, distance: 106.2
click at [291, 16] on button "Search... ⌘ K" at bounding box center [345, 14] width 205 height 16
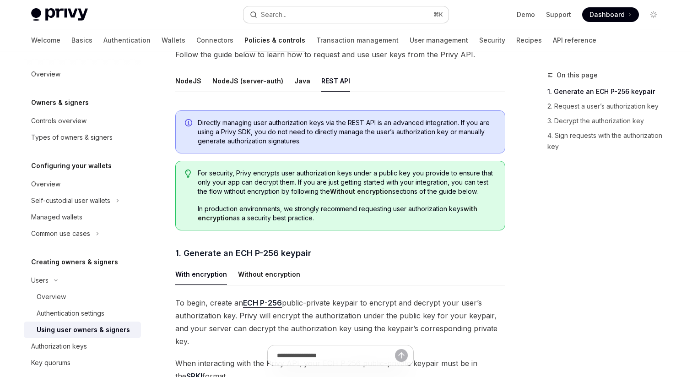
scroll to position [339, 0]
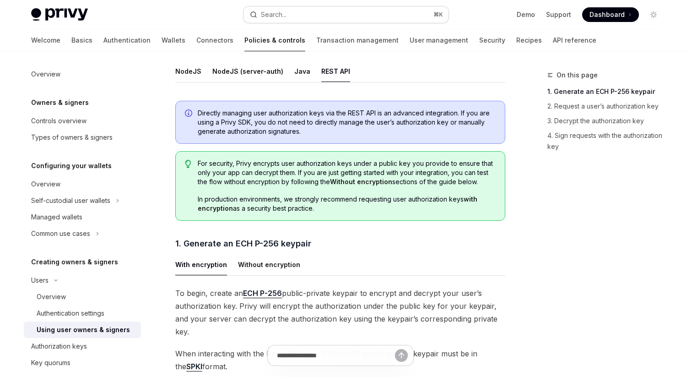
click at [323, 21] on button "Search... ⌘ K" at bounding box center [345, 14] width 205 height 16
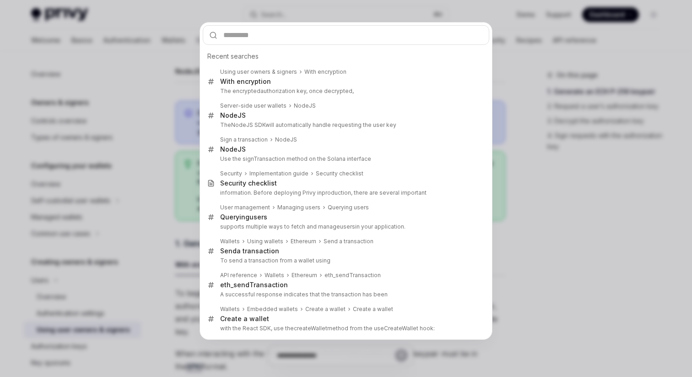
click at [118, 183] on div "Recent searches Using user owners & signers With encryption With encryption The…" at bounding box center [346, 188] width 692 height 377
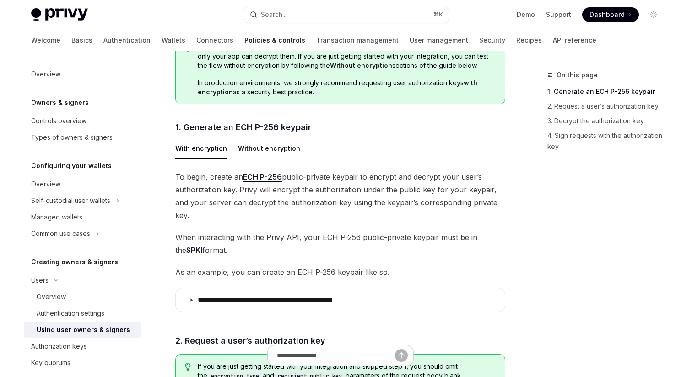
scroll to position [463, 0]
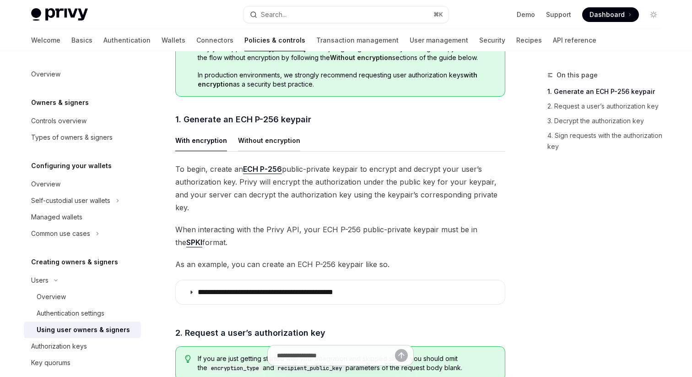
click at [254, 140] on button "Without encryption" at bounding box center [269, 140] width 62 height 22
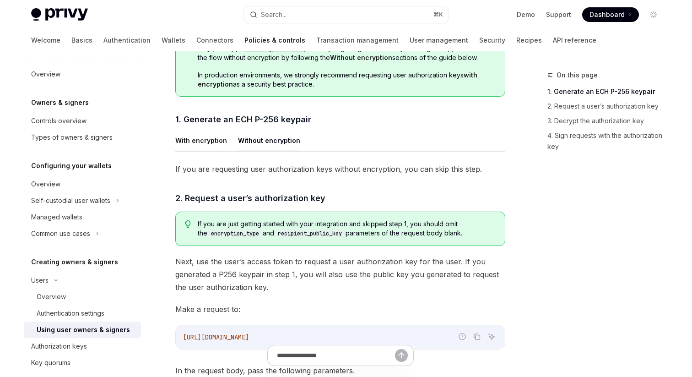
click at [197, 140] on button "With encryption" at bounding box center [201, 140] width 52 height 22
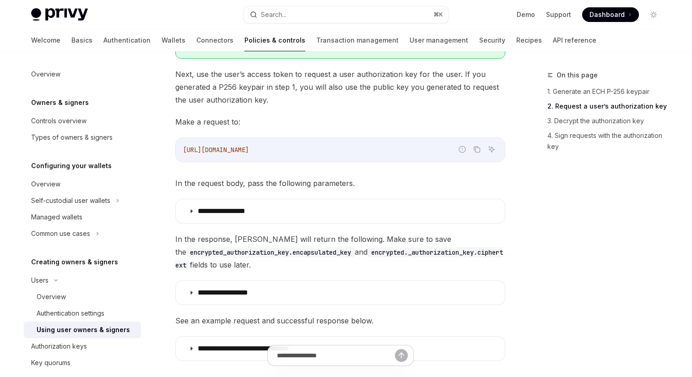
scroll to position [785, 0]
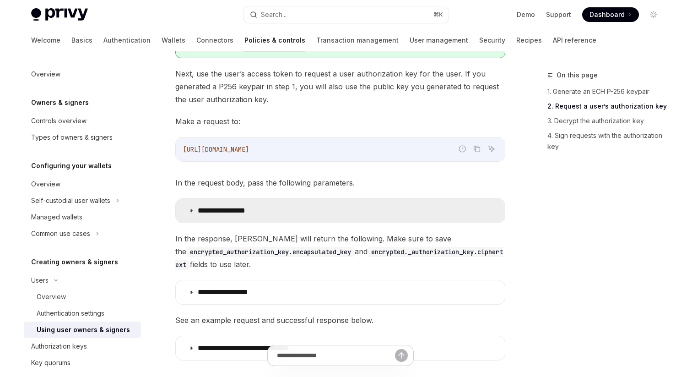
click at [252, 206] on p "**********" at bounding box center [232, 210] width 68 height 9
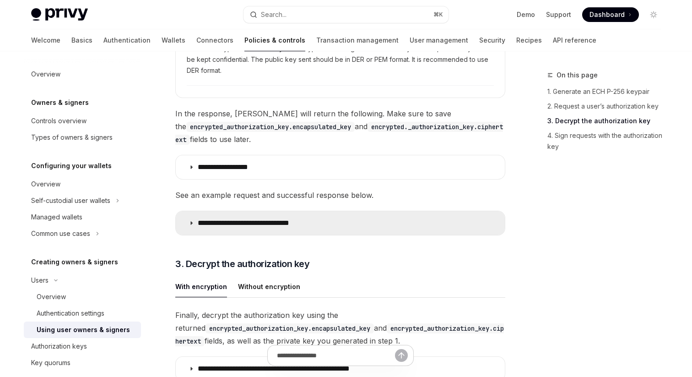
scroll to position [1206, 0]
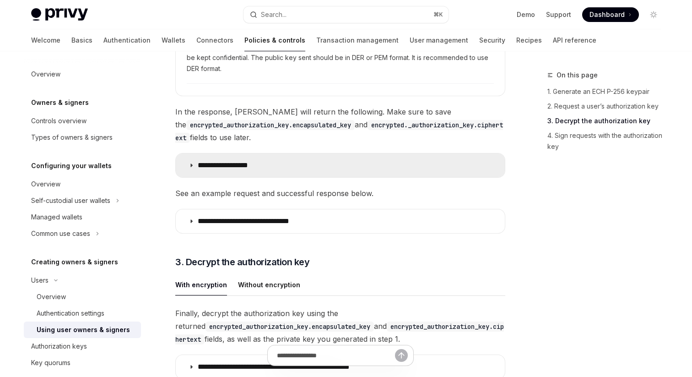
click at [253, 156] on summary "**********" at bounding box center [340, 165] width 329 height 24
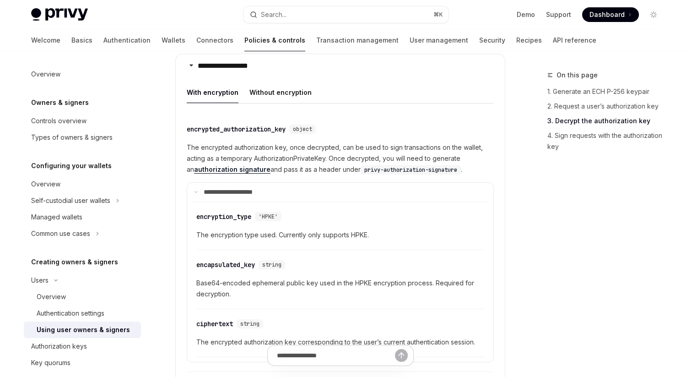
scroll to position [1328, 0]
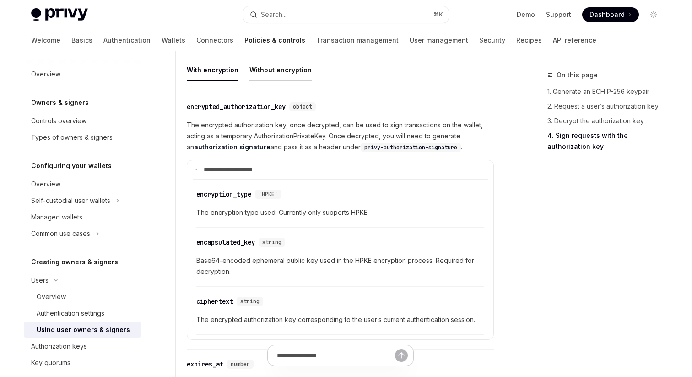
click at [293, 63] on button "Without encryption" at bounding box center [280, 70] width 62 height 22
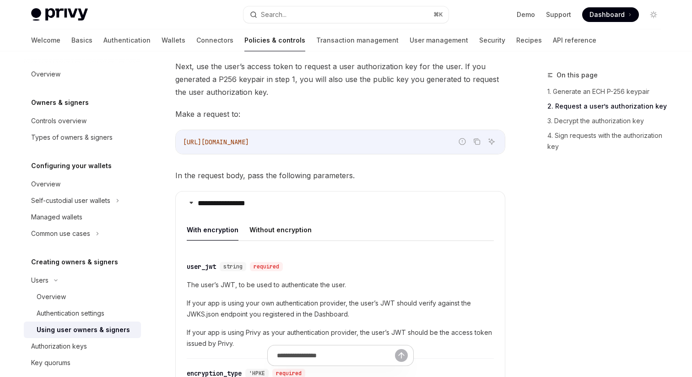
scroll to position [795, 0]
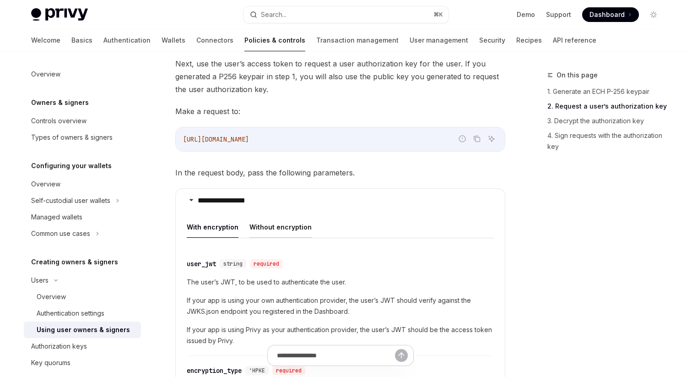
click at [281, 216] on button "Without encryption" at bounding box center [280, 227] width 62 height 22
click at [192, 216] on button "With encryption" at bounding box center [213, 227] width 52 height 22
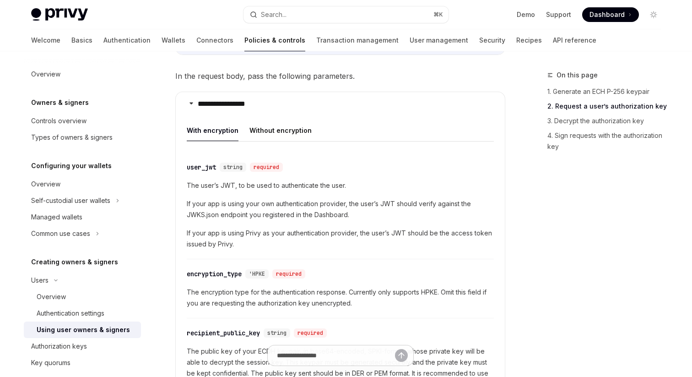
scroll to position [892, 0]
click at [262, 121] on button "Without encryption" at bounding box center [280, 129] width 62 height 22
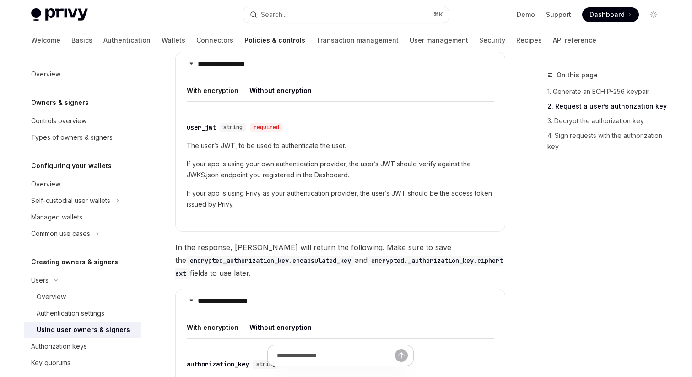
scroll to position [932, 0]
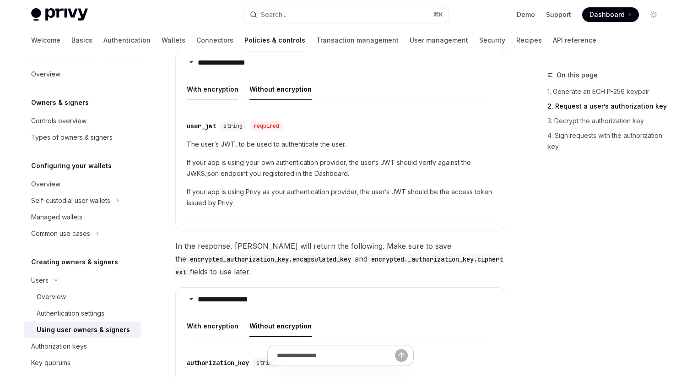
click at [215, 78] on button "With encryption" at bounding box center [213, 89] width 52 height 22
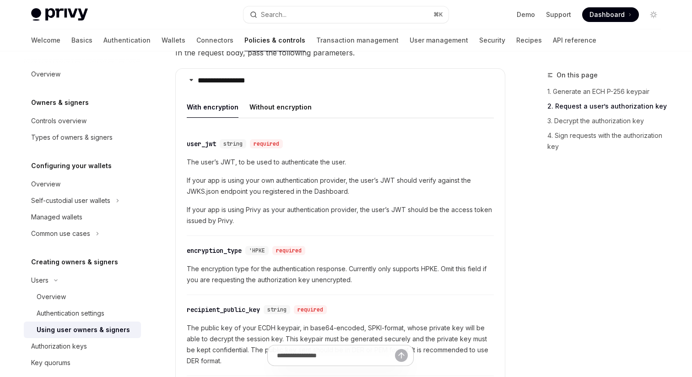
scroll to position [923, 0]
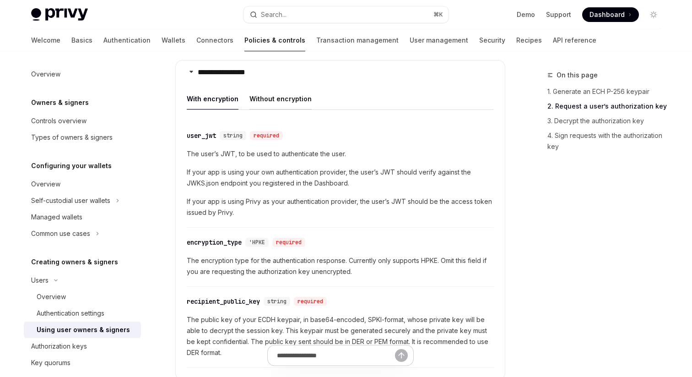
click at [260, 88] on button "Without encryption" at bounding box center [280, 99] width 62 height 22
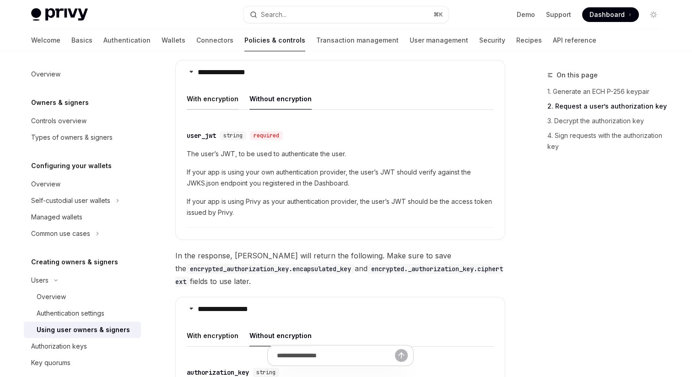
click at [222, 88] on button "With encryption" at bounding box center [213, 99] width 52 height 22
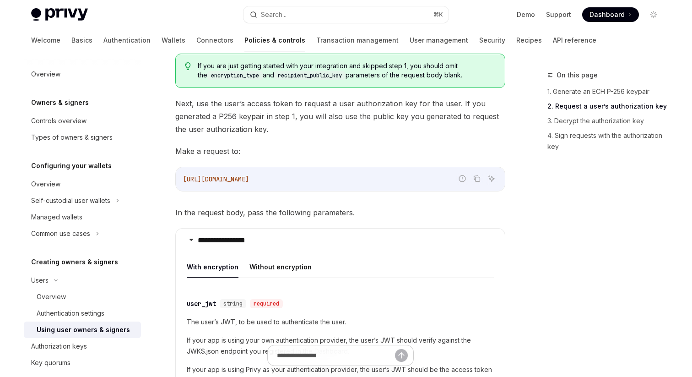
scroll to position [753, 0]
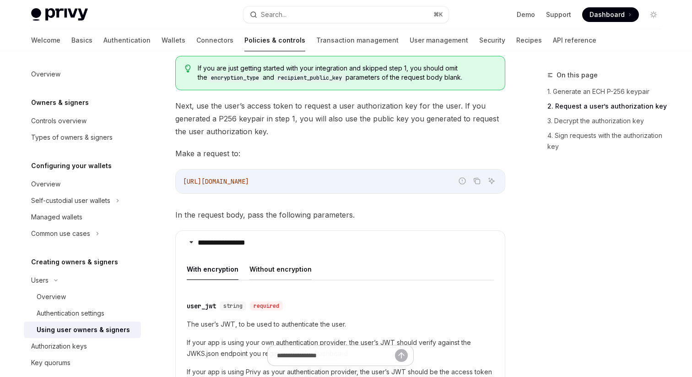
click at [268, 259] on button "Without encryption" at bounding box center [280, 269] width 62 height 22
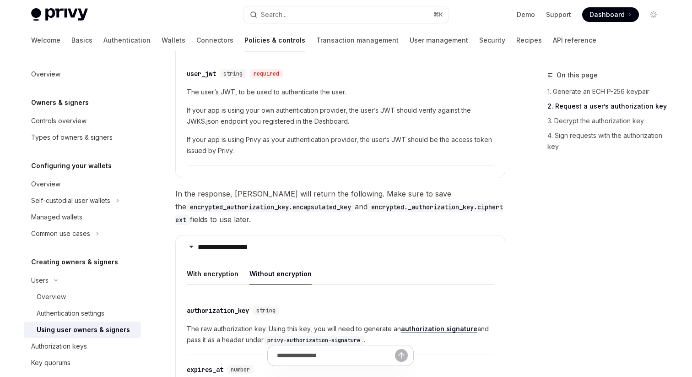
scroll to position [1067, 0]
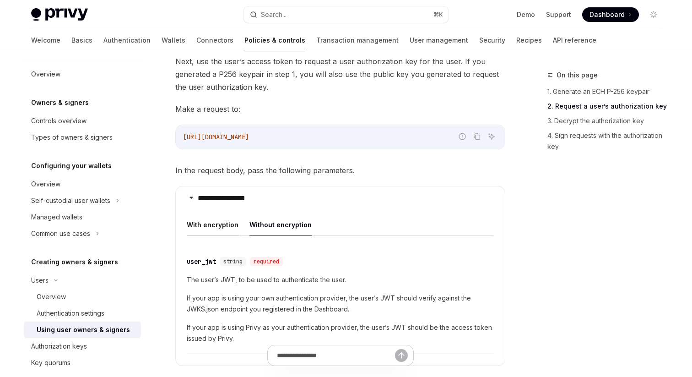
click at [210, 214] on button "With encryption" at bounding box center [213, 225] width 52 height 22
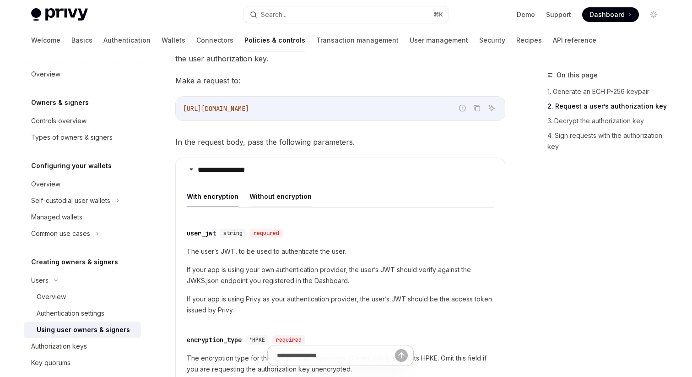
click at [262, 188] on button "Without encryption" at bounding box center [280, 196] width 62 height 22
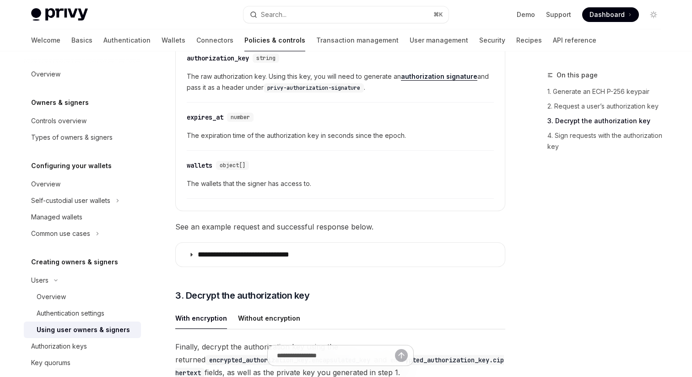
scroll to position [1235, 0]
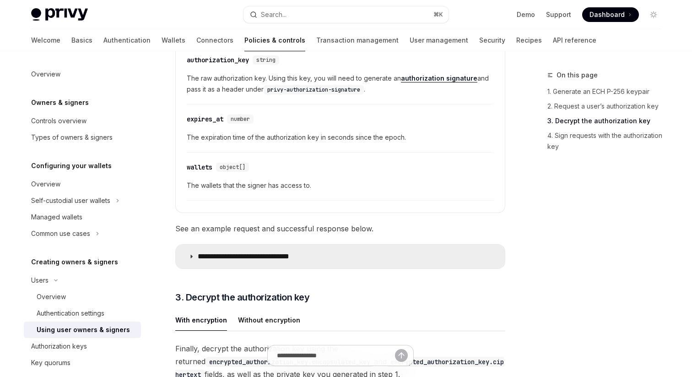
click at [357, 248] on summary "**********" at bounding box center [340, 256] width 329 height 24
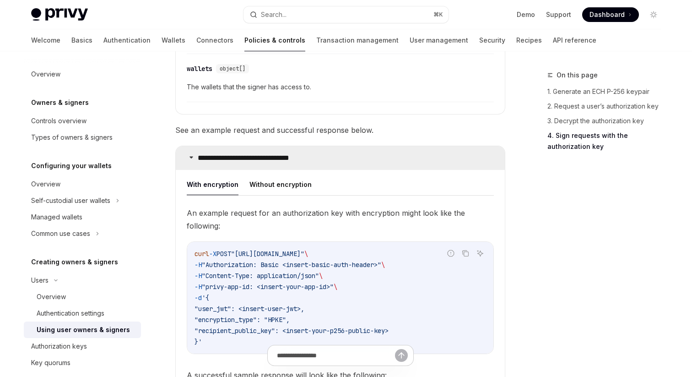
scroll to position [1332, 0]
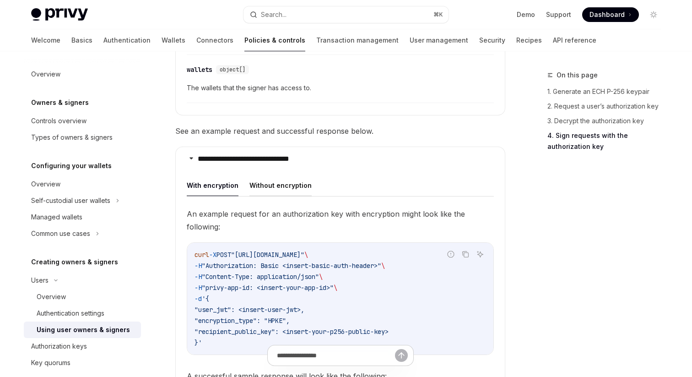
click at [288, 181] on button "Without encryption" at bounding box center [280, 185] width 62 height 22
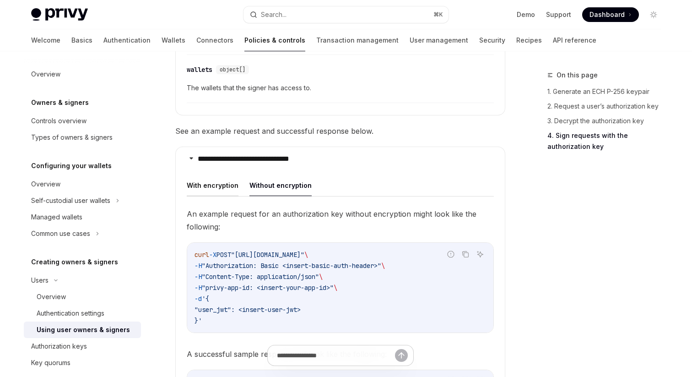
click at [202, 174] on button "With encryption" at bounding box center [213, 185] width 52 height 22
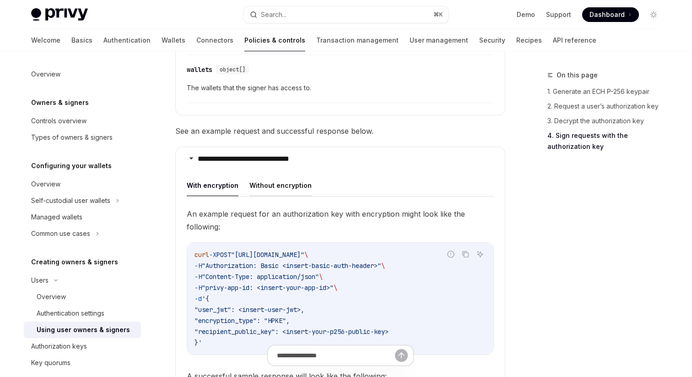
click at [275, 177] on button "Without encryption" at bounding box center [280, 185] width 62 height 22
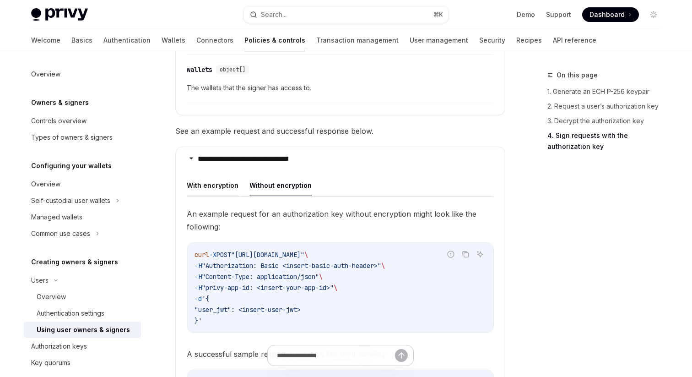
click at [216, 178] on button "With encryption" at bounding box center [213, 185] width 52 height 22
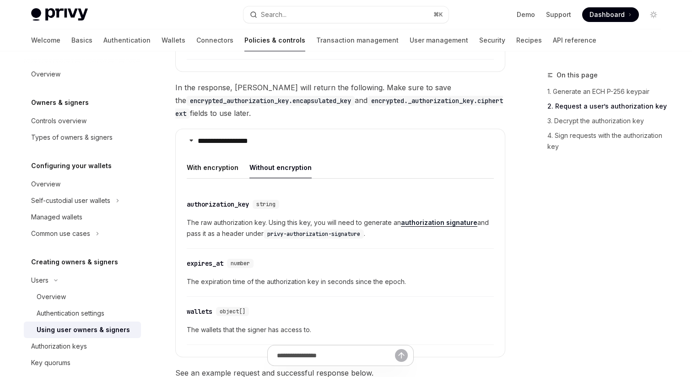
scroll to position [1043, 0]
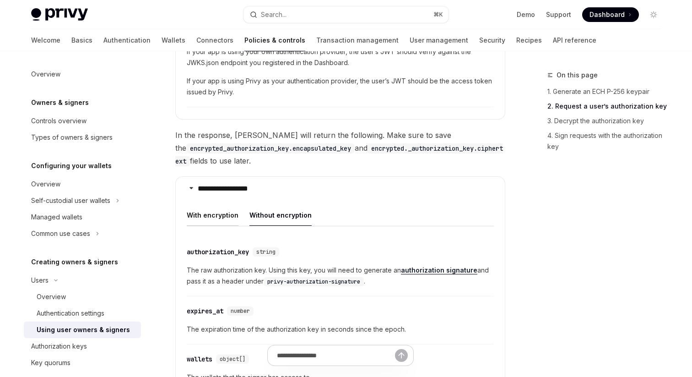
click at [213, 204] on button "With encryption" at bounding box center [213, 215] width 52 height 22
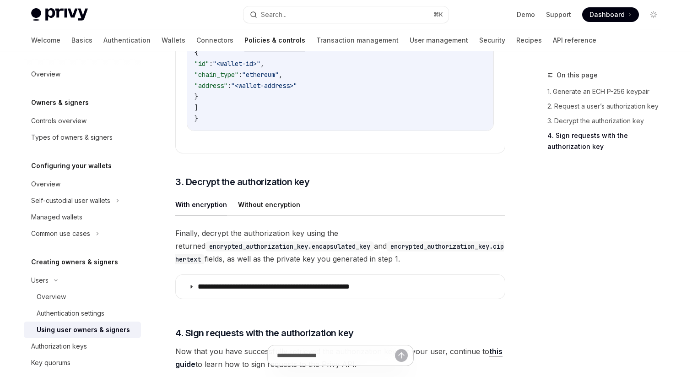
scroll to position [1972, 0]
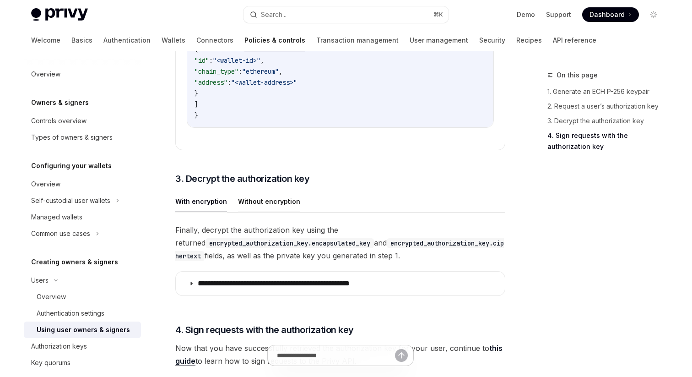
click at [240, 190] on button "Without encryption" at bounding box center [269, 201] width 62 height 22
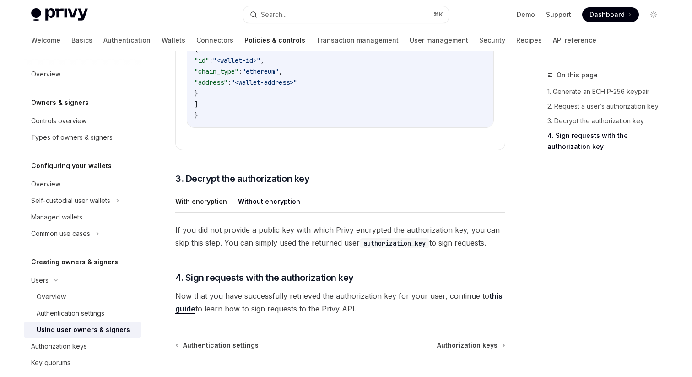
click at [199, 190] on button "With encryption" at bounding box center [201, 201] width 52 height 22
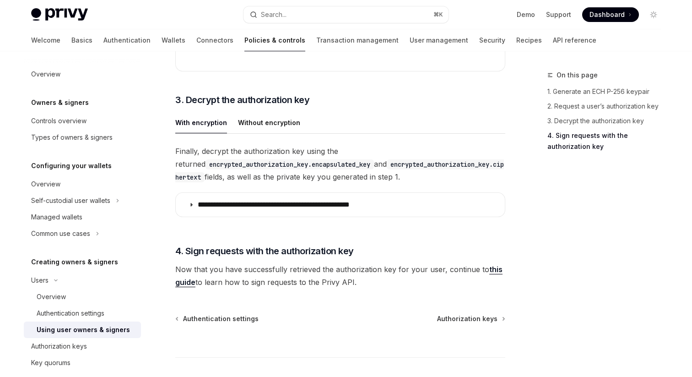
scroll to position [2056, 0]
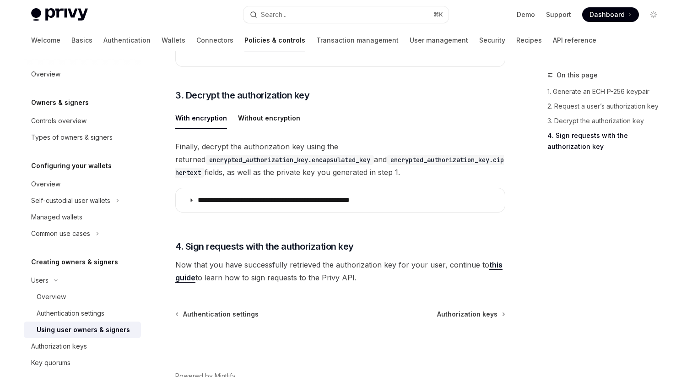
click at [488, 266] on link "this guide" at bounding box center [338, 271] width 327 height 22
click at [486, 264] on link "this guide" at bounding box center [338, 271] width 327 height 22
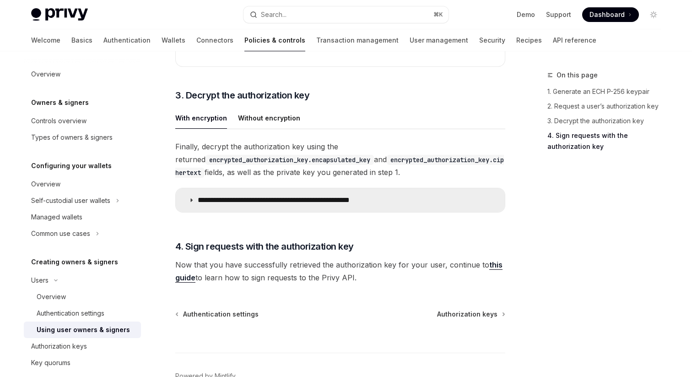
click at [301, 207] on summary "**********" at bounding box center [340, 200] width 329 height 24
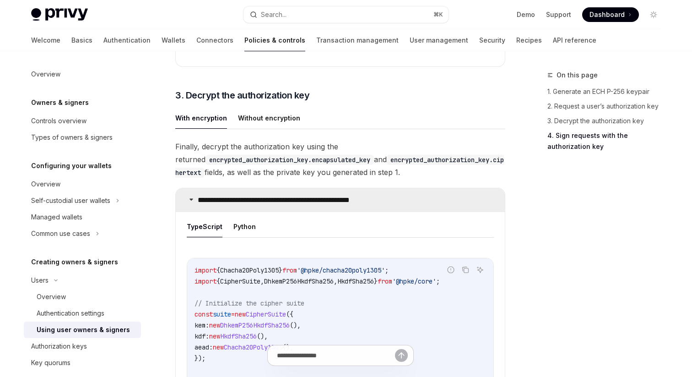
click at [375, 204] on p "**********" at bounding box center [298, 199] width 201 height 9
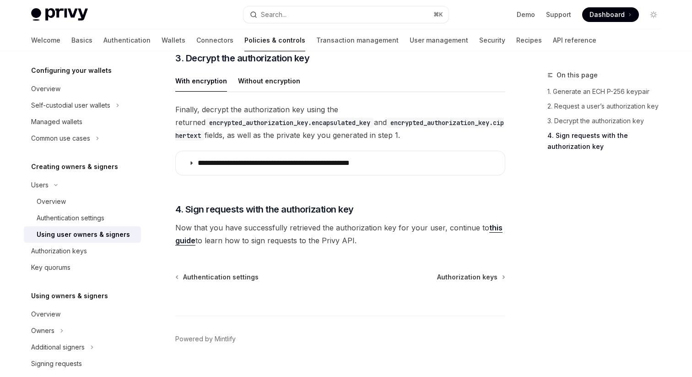
scroll to position [96, 0]
click at [85, 237] on div "Using user owners & signers" at bounding box center [83, 233] width 93 height 11
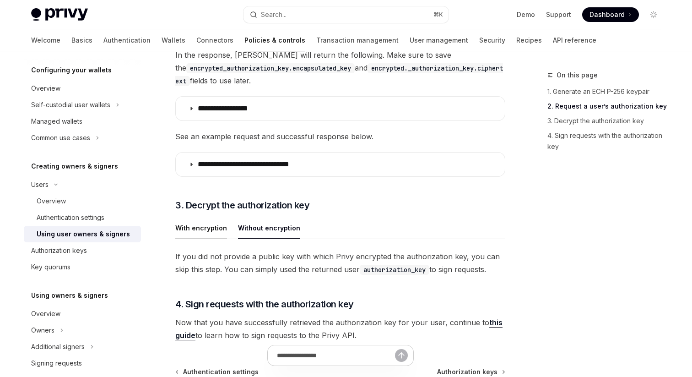
click at [204, 217] on button "With encryption" at bounding box center [201, 228] width 52 height 22
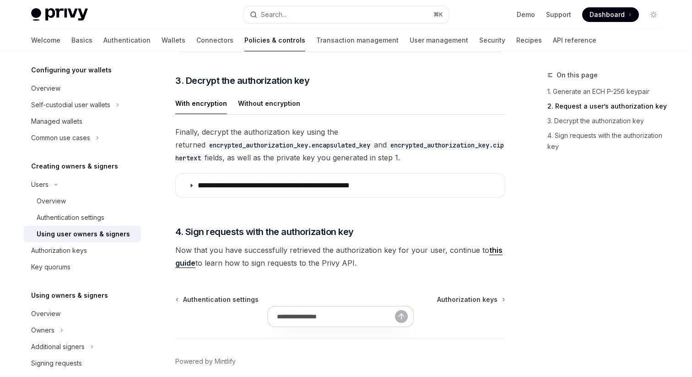
scroll to position [1132, 0]
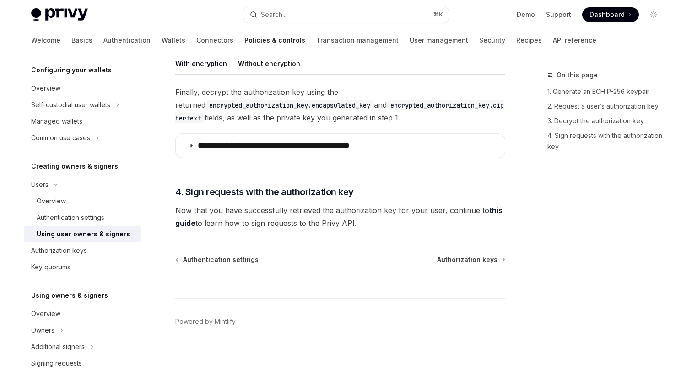
click at [487, 208] on link "this guide" at bounding box center [338, 216] width 327 height 22
type textarea "*"
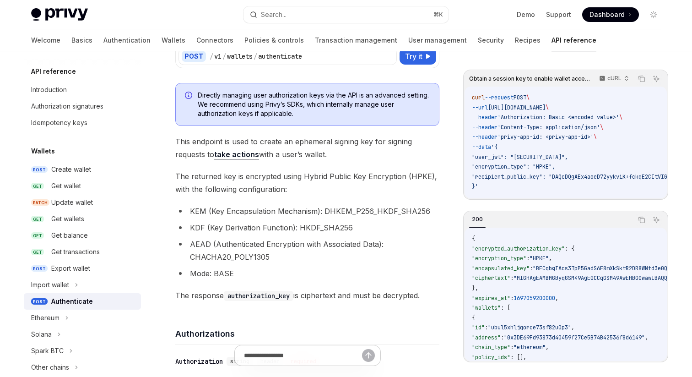
scroll to position [67, 0]
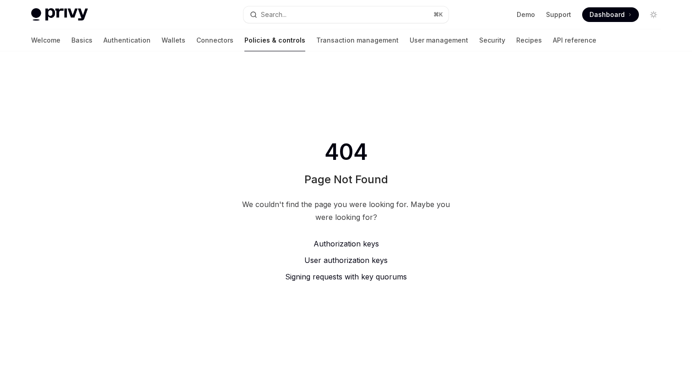
click at [214, 24] on div "Privy Docs home page Search... ⌘ K Demo Support Dashboard Dashboard Search..." at bounding box center [346, 14] width 630 height 29
click at [244, 49] on link "Policies & controls" at bounding box center [274, 40] width 61 height 22
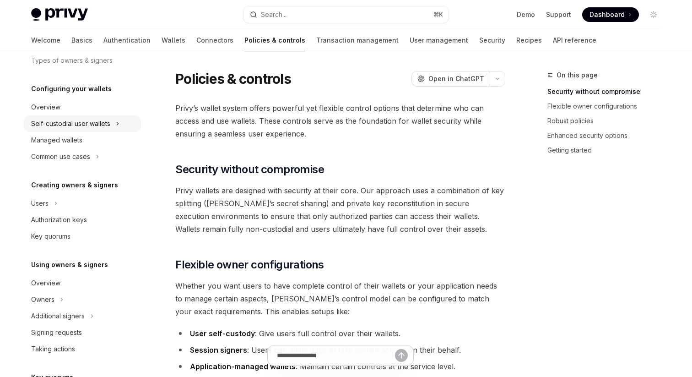
scroll to position [87, 0]
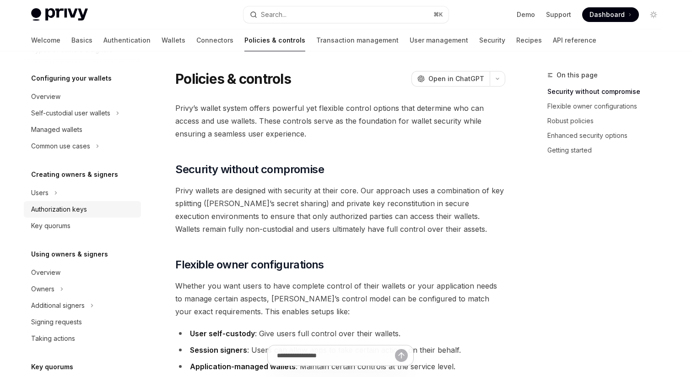
click at [85, 209] on div "Authorization keys" at bounding box center [59, 209] width 56 height 11
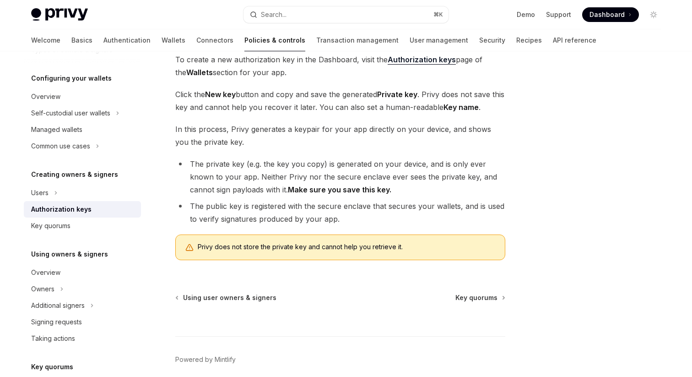
scroll to position [216, 0]
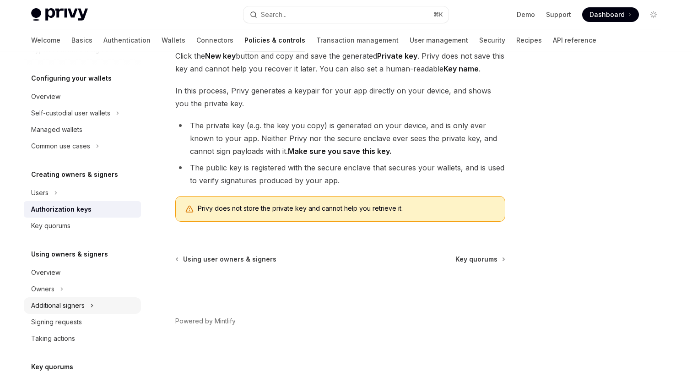
click at [84, 302] on div "Additional signers" at bounding box center [58, 305] width 54 height 11
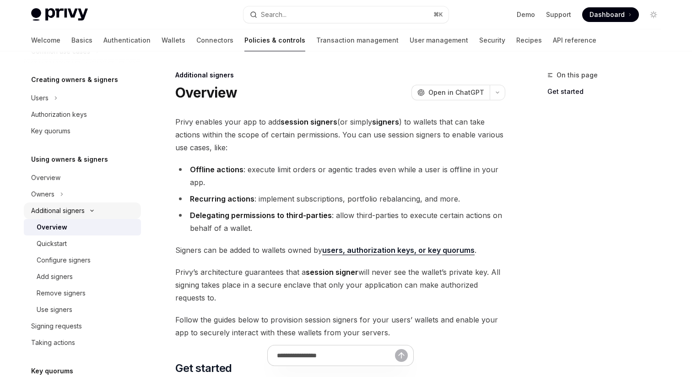
scroll to position [193, 0]
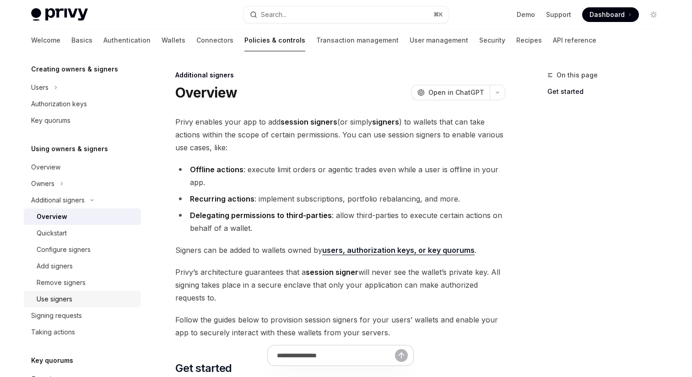
click at [81, 303] on div "Use signers" at bounding box center [86, 298] width 99 height 11
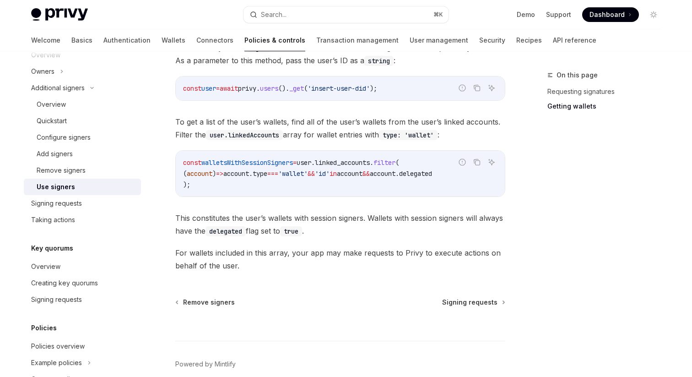
scroll to position [306, 0]
click at [86, 201] on div "Signing requests" at bounding box center [83, 201] width 104 height 11
type textarea "*"
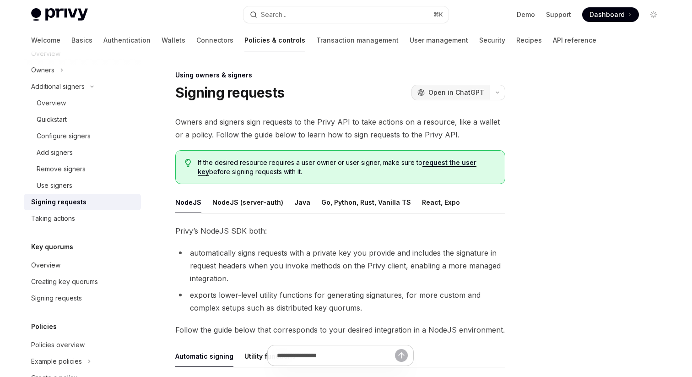
scroll to position [5, 0]
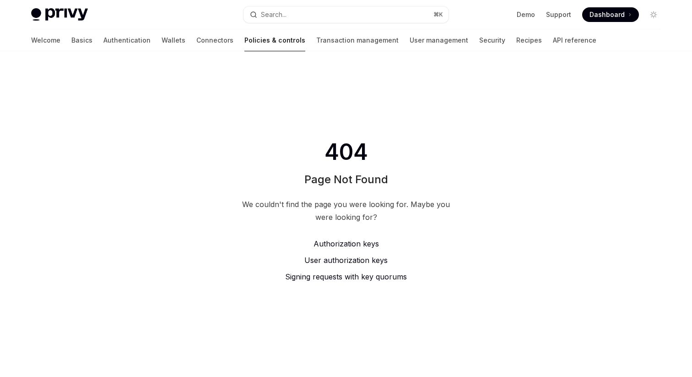
click at [244, 37] on link "Policies & controls" at bounding box center [274, 40] width 61 height 22
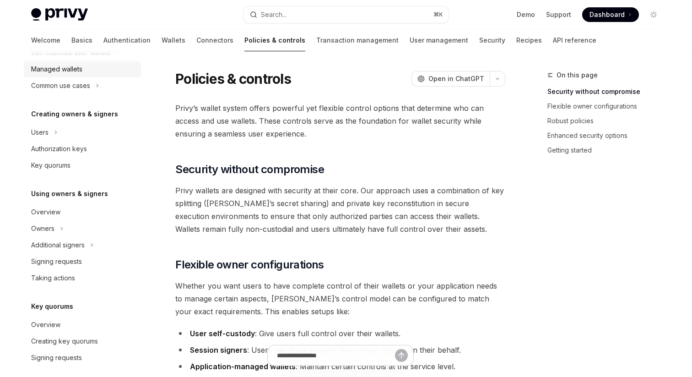
scroll to position [149, 0]
click at [48, 129] on div "Users" at bounding box center [39, 131] width 17 height 11
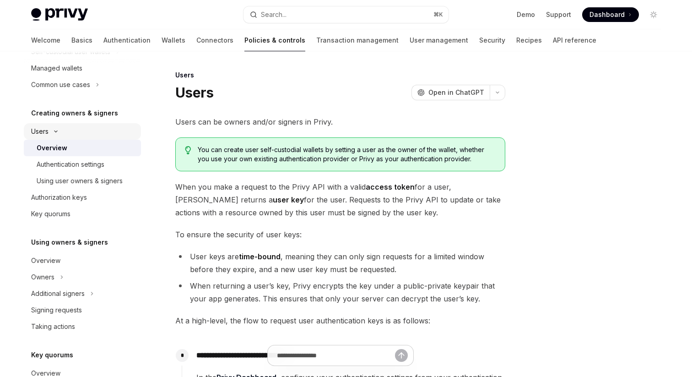
click at [56, 130] on icon at bounding box center [55, 131] width 11 height 4
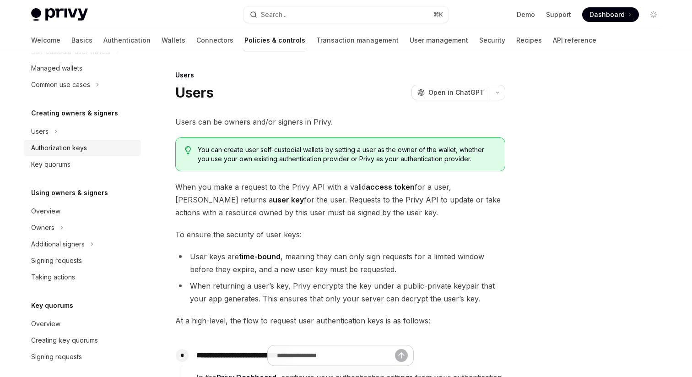
click at [56, 150] on div "Authorization keys" at bounding box center [59, 147] width 56 height 11
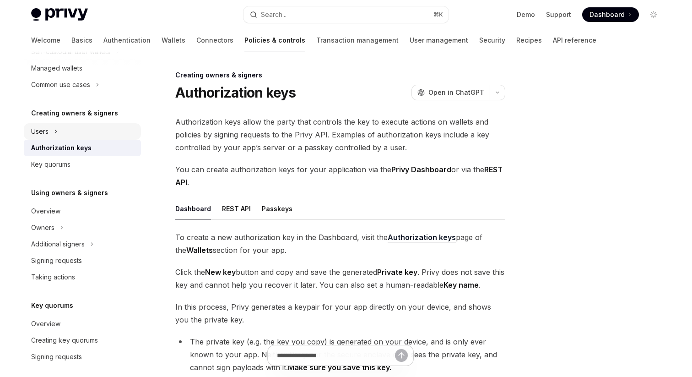
click at [54, 124] on div "Users" at bounding box center [82, 131] width 117 height 16
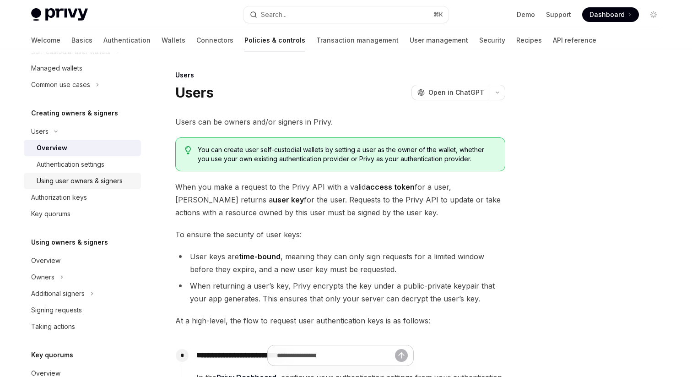
click at [74, 180] on div "Using user owners & signers" at bounding box center [80, 180] width 86 height 11
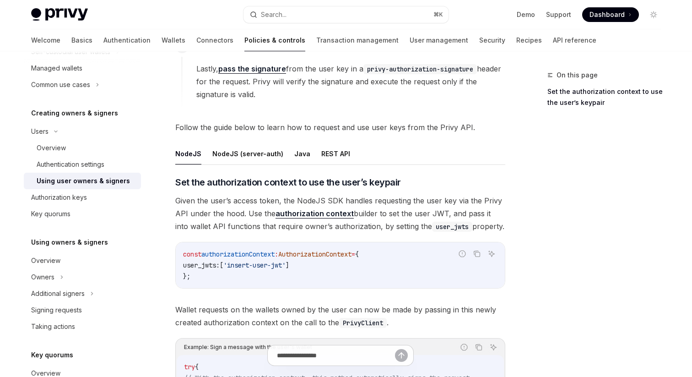
scroll to position [267, 0]
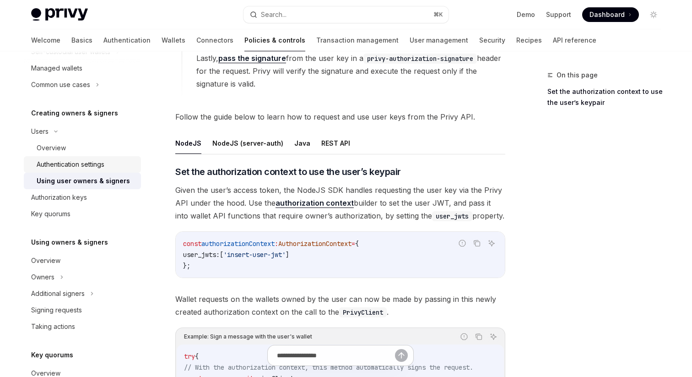
click at [93, 167] on div "Authentication settings" at bounding box center [71, 164] width 68 height 11
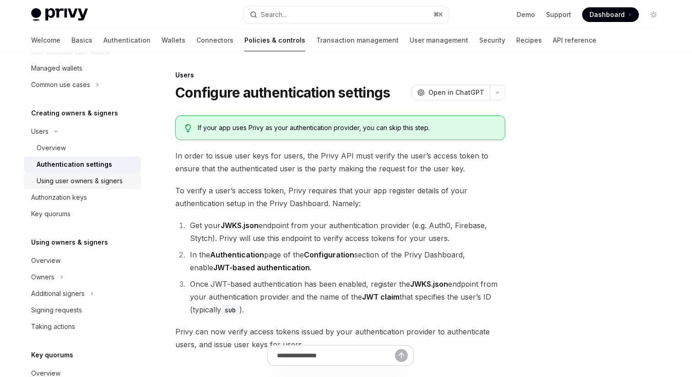
click at [95, 181] on div "Using user owners & signers" at bounding box center [80, 180] width 86 height 11
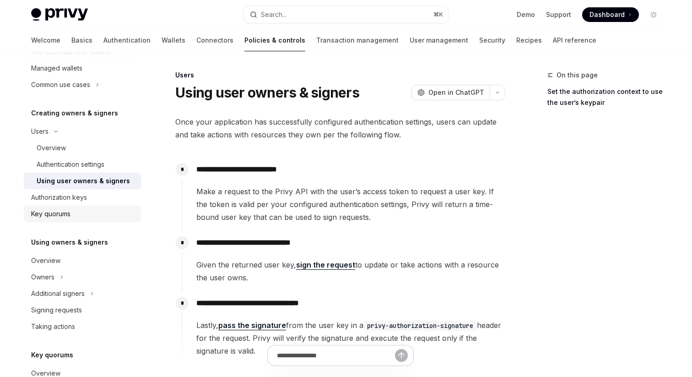
click at [56, 209] on div "Key quorums" at bounding box center [50, 213] width 39 height 11
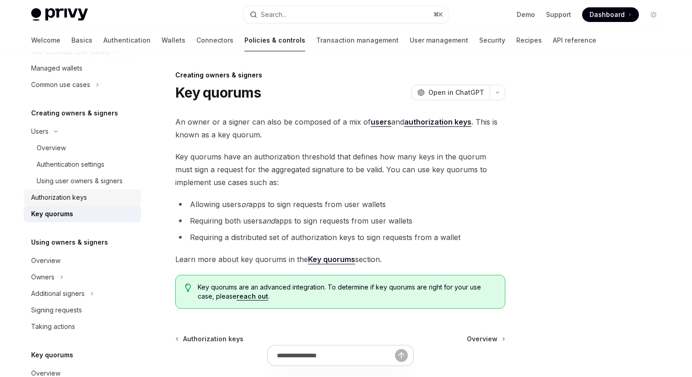
click at [65, 199] on div "Authorization keys" at bounding box center [59, 197] width 56 height 11
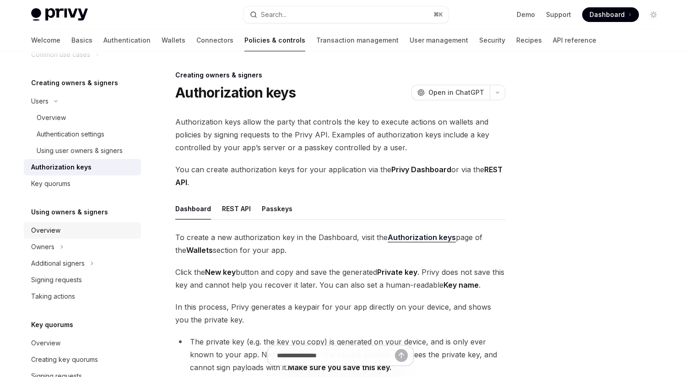
scroll to position [181, 0]
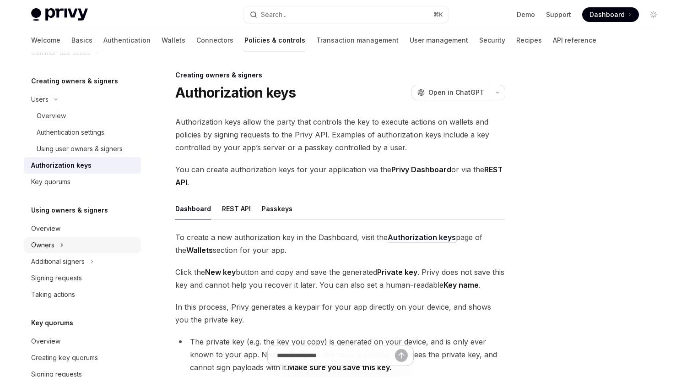
click at [71, 251] on div "Owners" at bounding box center [82, 245] width 117 height 16
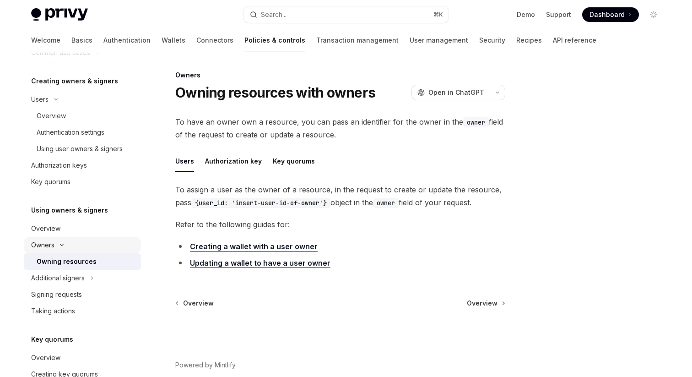
click at [53, 246] on div "Owners" at bounding box center [42, 244] width 23 height 11
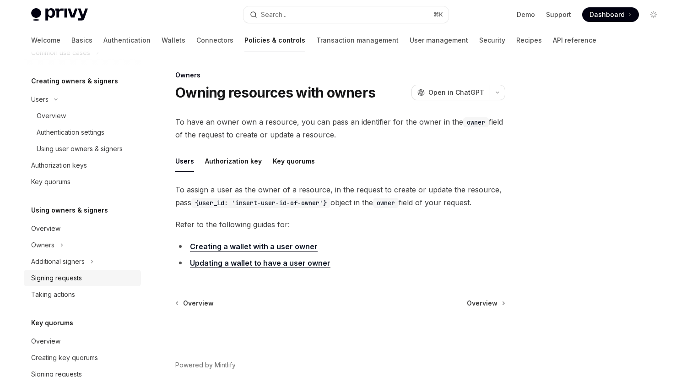
click at [60, 273] on div "Signing requests" at bounding box center [56, 277] width 51 height 11
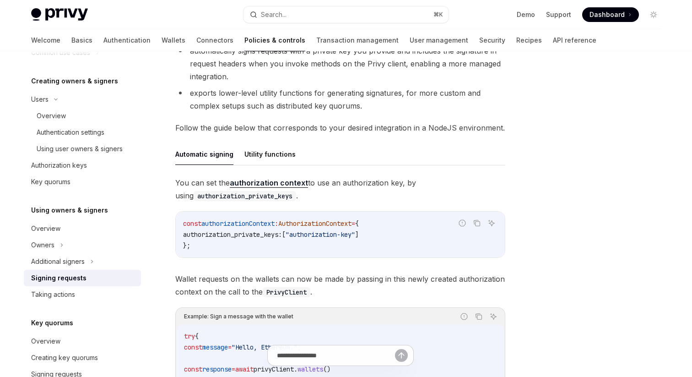
scroll to position [187, 0]
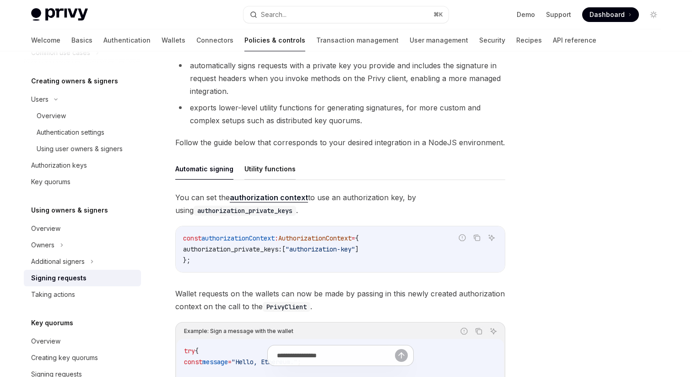
click at [283, 169] on button "Utility functions" at bounding box center [269, 169] width 51 height 22
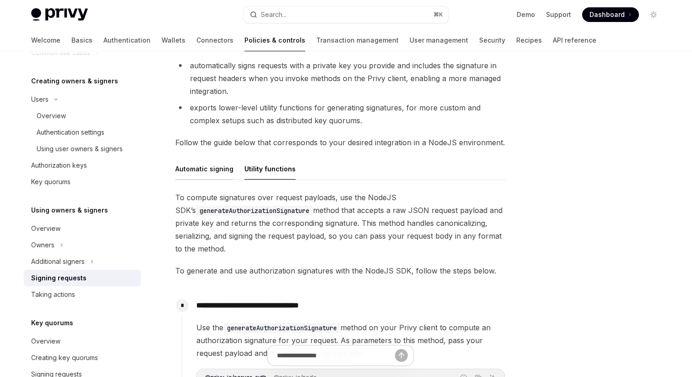
click at [190, 178] on button "Automatic signing" at bounding box center [204, 169] width 58 height 22
type textarea "*"
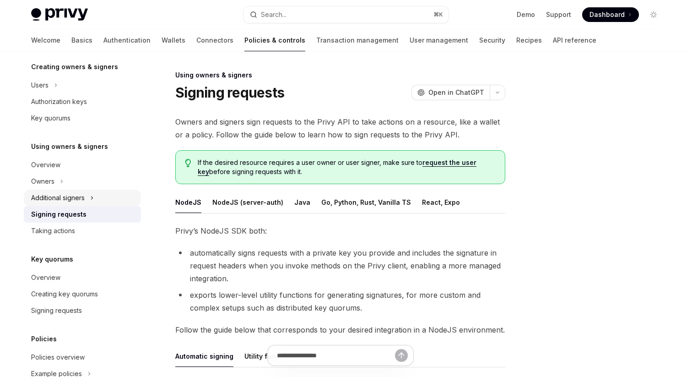
click at [81, 202] on div "Additional signers" at bounding box center [58, 197] width 54 height 11
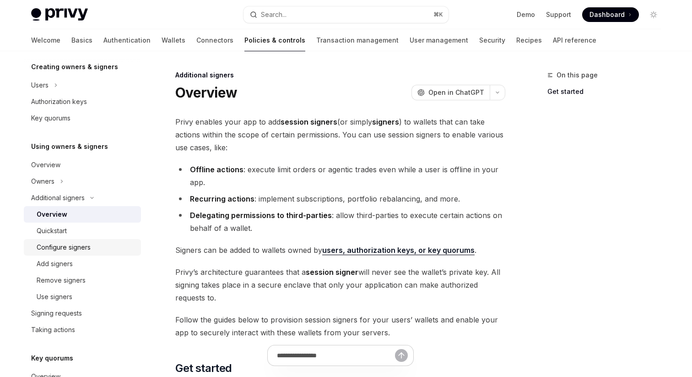
click at [85, 243] on div "Configure signers" at bounding box center [64, 247] width 54 height 11
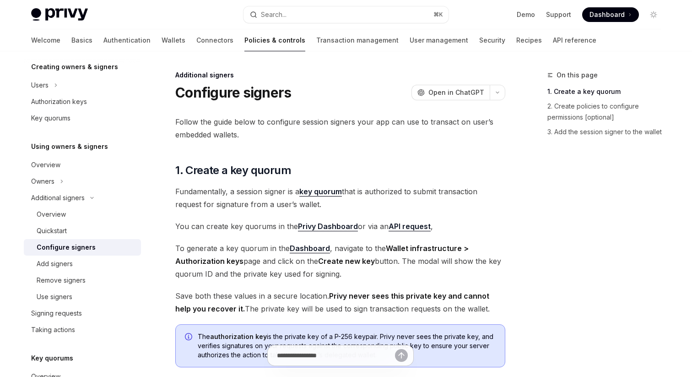
scroll to position [303, 0]
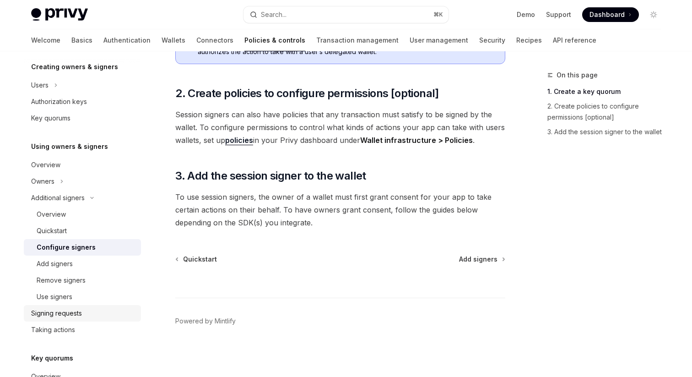
click at [72, 309] on div "Signing requests" at bounding box center [56, 312] width 51 height 11
type textarea "*"
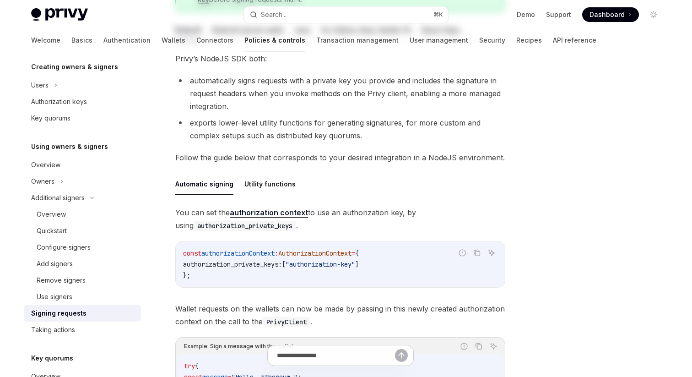
scroll to position [184, 0]
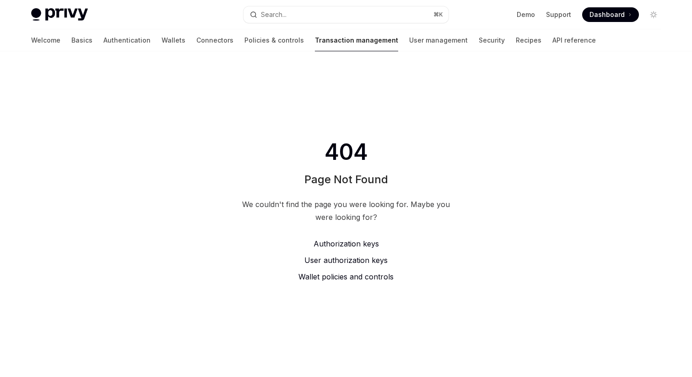
click at [321, 43] on link "Transaction management" at bounding box center [356, 40] width 83 height 22
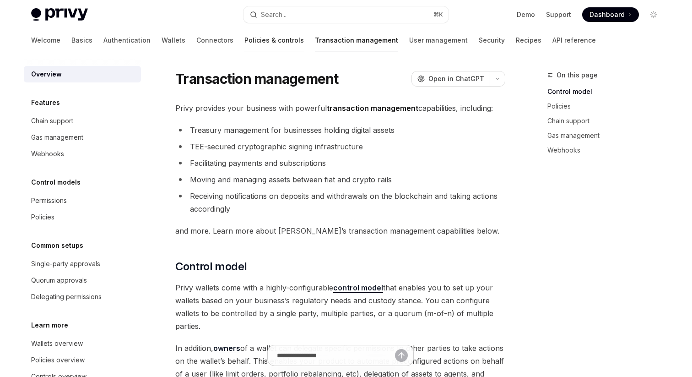
click at [244, 44] on link "Policies & controls" at bounding box center [273, 40] width 59 height 22
type textarea "*"
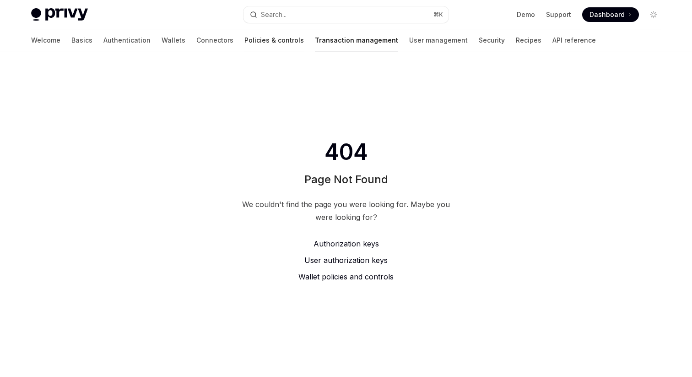
click at [244, 37] on link "Policies & controls" at bounding box center [273, 40] width 59 height 22
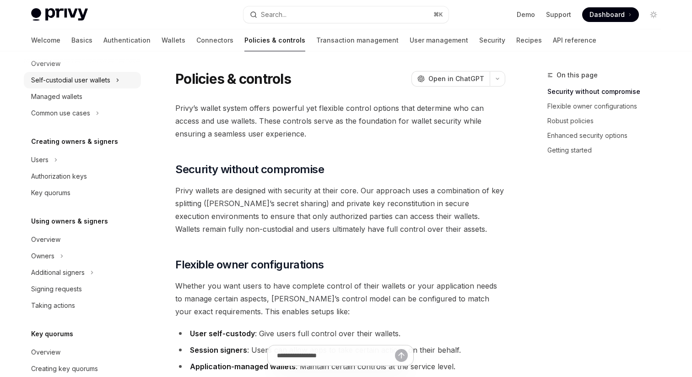
scroll to position [127, 0]
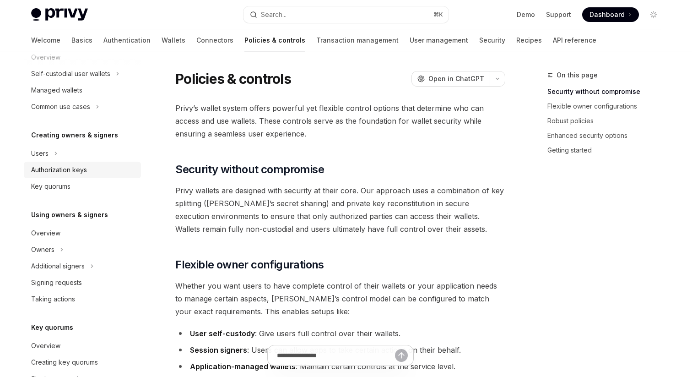
click at [61, 164] on div "Authorization keys" at bounding box center [59, 169] width 56 height 11
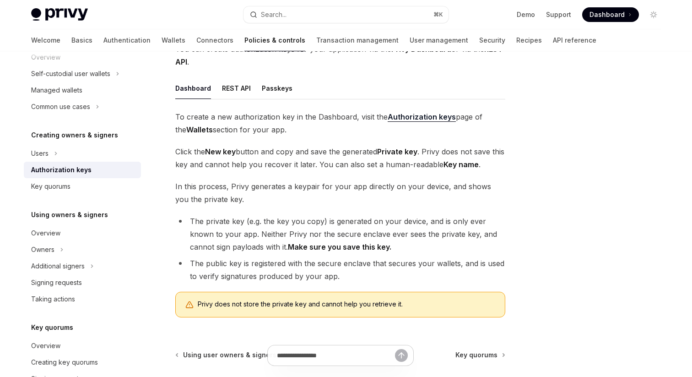
scroll to position [119, 0]
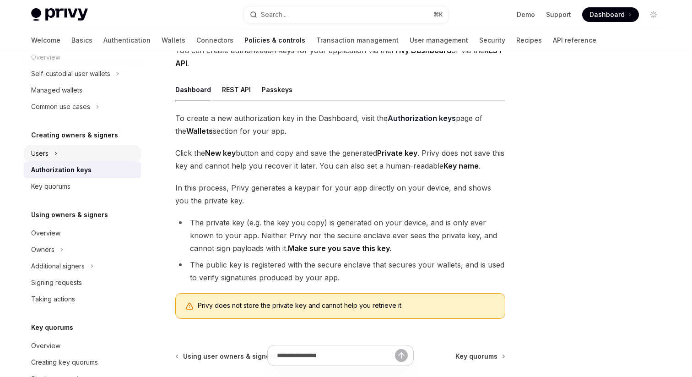
click at [54, 156] on icon at bounding box center [56, 153] width 4 height 11
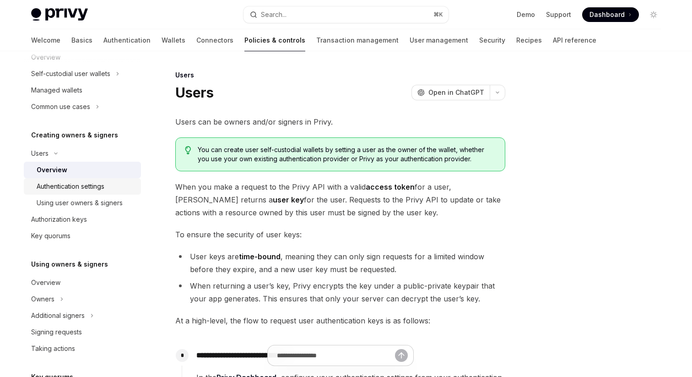
click at [83, 184] on div "Authentication settings" at bounding box center [71, 186] width 68 height 11
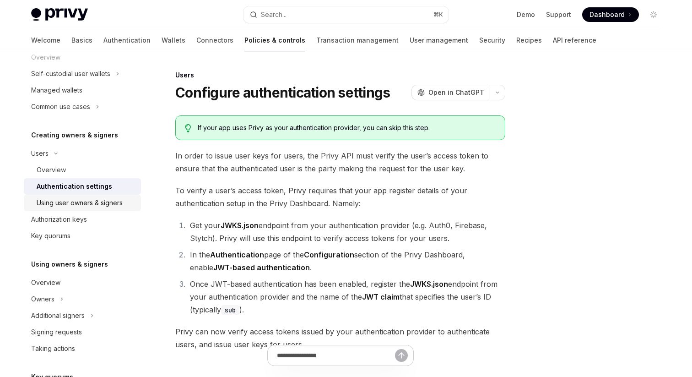
click at [97, 198] on div "Using user owners & signers" at bounding box center [80, 202] width 86 height 11
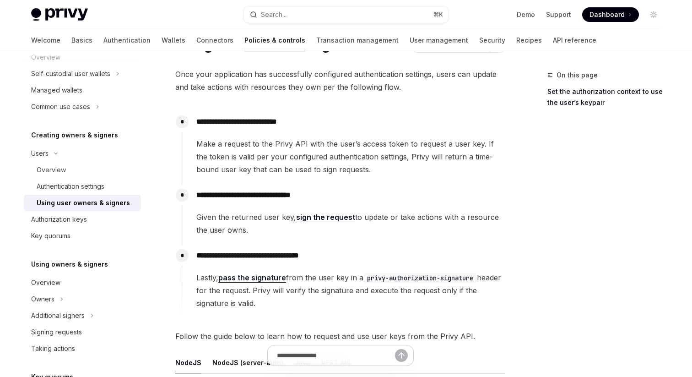
scroll to position [57, 0]
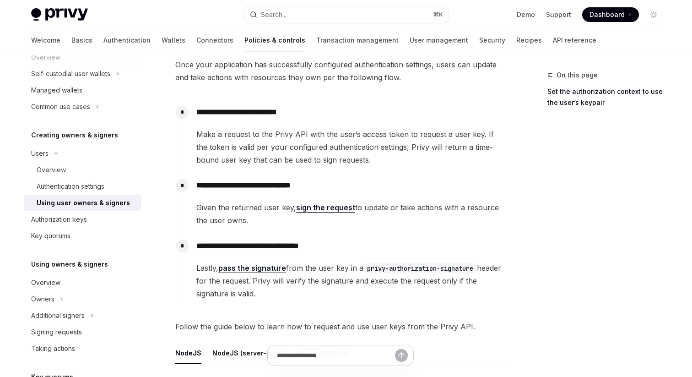
click at [324, 210] on link "sign the request" at bounding box center [325, 208] width 59 height 10
type textarea "*"
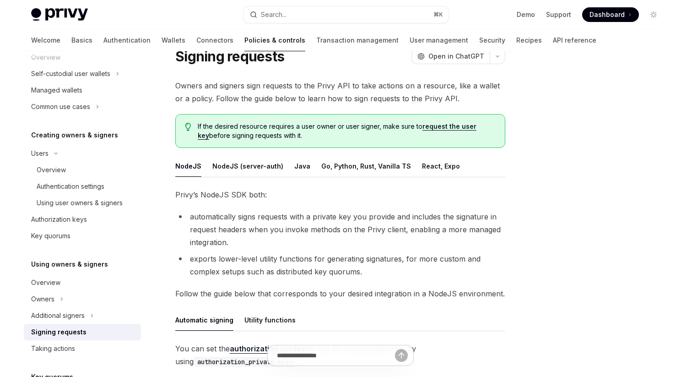
scroll to position [38, 0]
